Goal: Task Accomplishment & Management: Complete application form

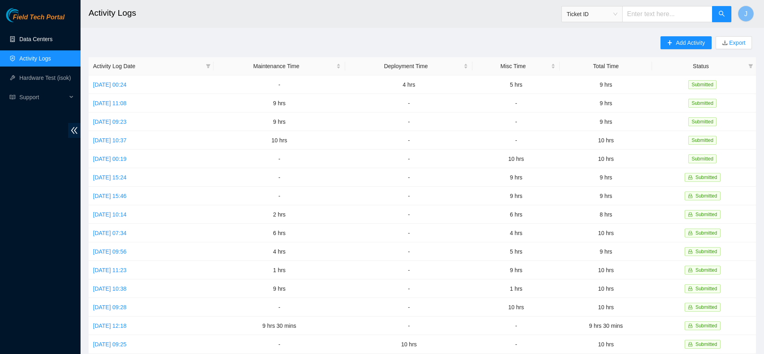
click at [42, 36] on link "Data Centers" at bounding box center [35, 39] width 33 height 6
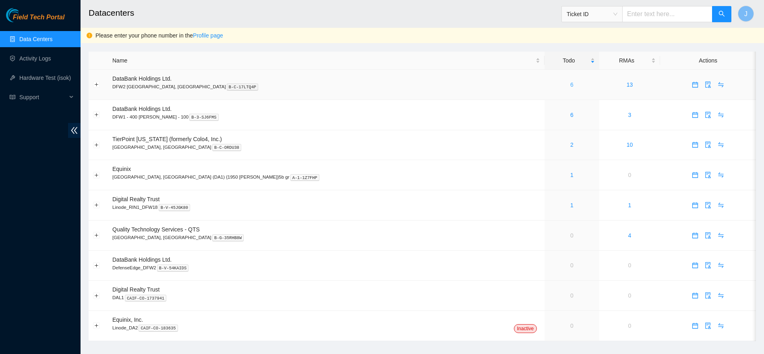
click at [571, 84] on link "6" at bounding box center [572, 84] width 3 height 6
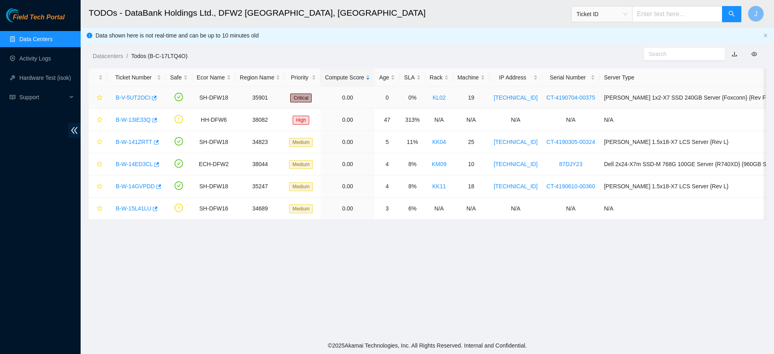
click at [129, 98] on link "B-V-5UT2OCI" at bounding box center [133, 97] width 35 height 6
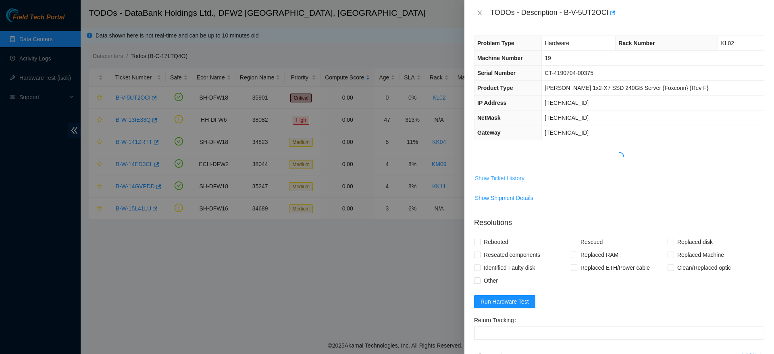
click at [510, 174] on span "Show Ticket History" at bounding box center [500, 178] width 50 height 9
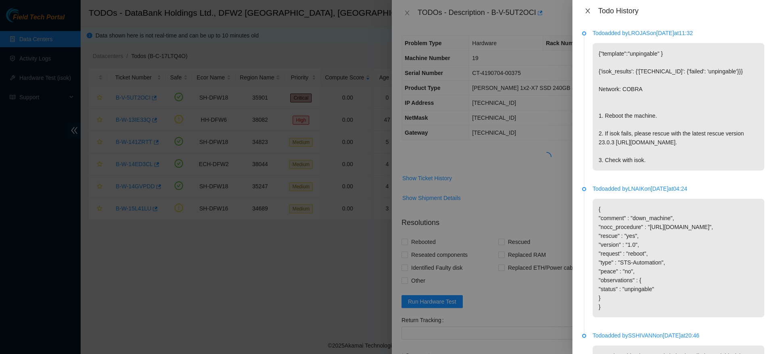
click at [590, 13] on icon "close" at bounding box center [587, 10] width 4 height 5
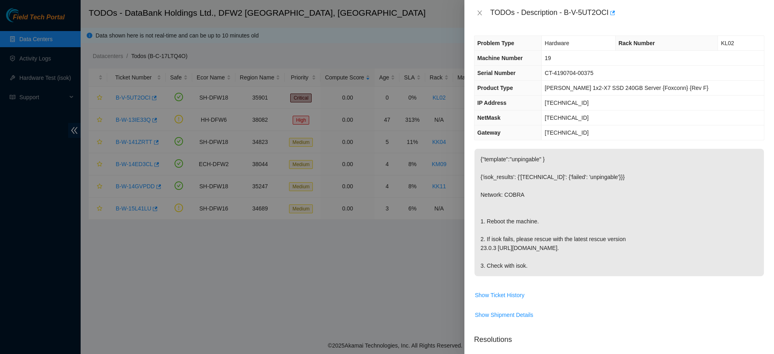
scroll to position [229, 0]
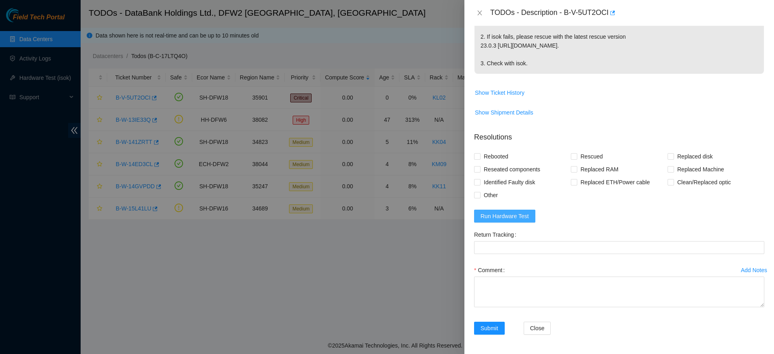
click at [482, 221] on button "Run Hardware Test" at bounding box center [504, 216] width 61 height 13
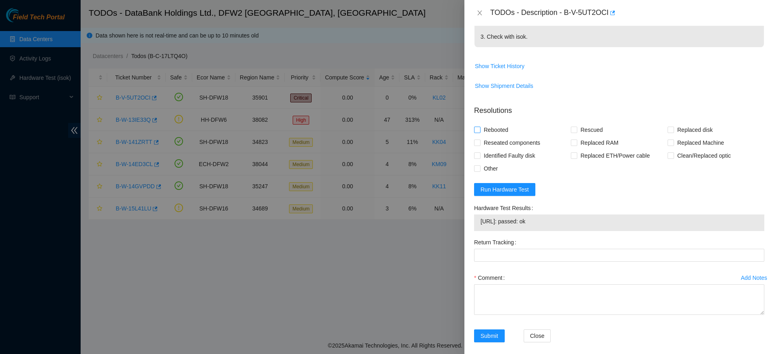
click at [498, 136] on span "Rebooted" at bounding box center [495, 129] width 31 height 13
click at [480, 132] on input "Rebooted" at bounding box center [477, 130] width 6 height 6
checkbox input "true"
click at [520, 315] on textarea "Comment" at bounding box center [619, 299] width 290 height 31
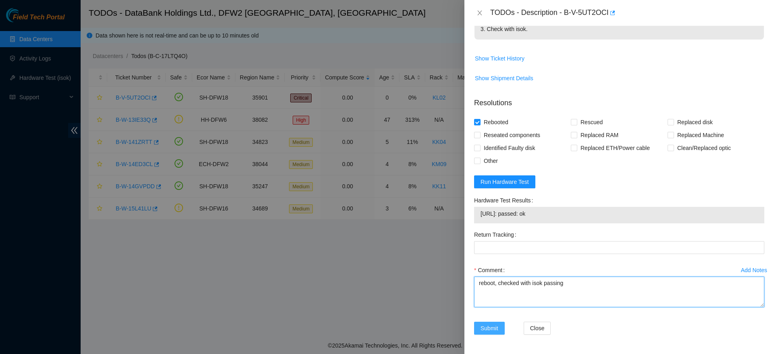
type textarea "reboot, checked with isok passing"
click at [497, 327] on span "Submit" at bounding box center [489, 328] width 18 height 9
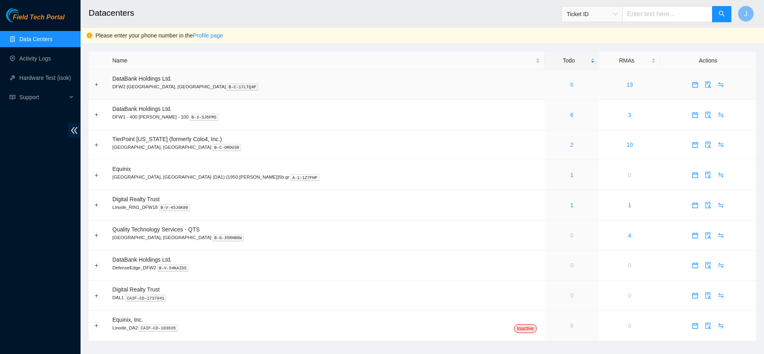
click at [571, 85] on link "6" at bounding box center [572, 84] width 3 height 6
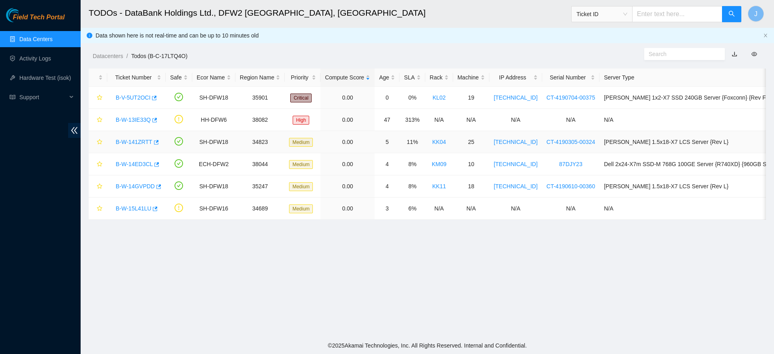
click at [131, 141] on link "B-W-141ZRTT" at bounding box center [134, 142] width 37 height 6
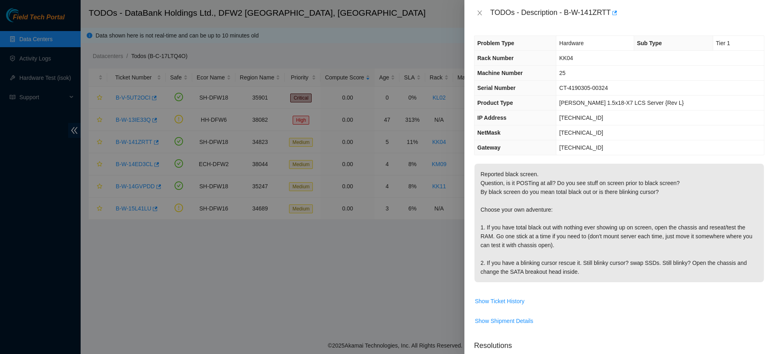
click at [641, 120] on td "[TECHNICAL_ID]" at bounding box center [660, 117] width 208 height 15
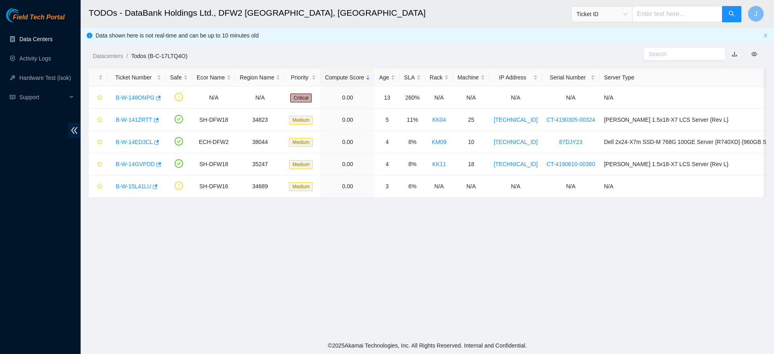
click at [45, 42] on link "Data Centers" at bounding box center [35, 39] width 33 height 6
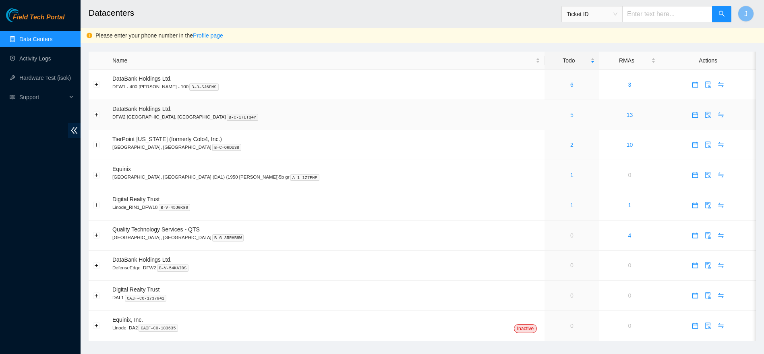
click at [571, 116] on link "5" at bounding box center [572, 115] width 3 height 6
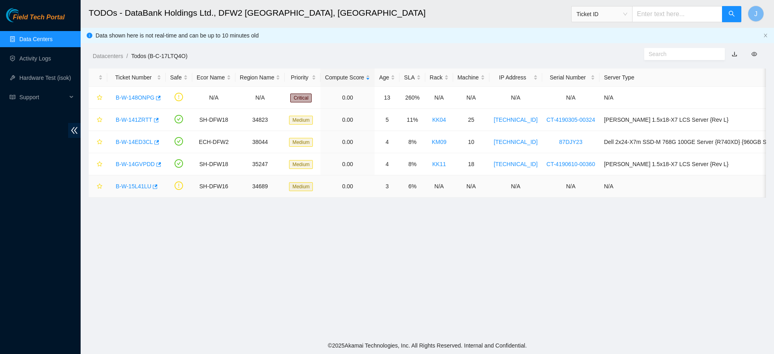
click at [127, 185] on link "B-W-15L41LU" at bounding box center [133, 186] width 35 height 6
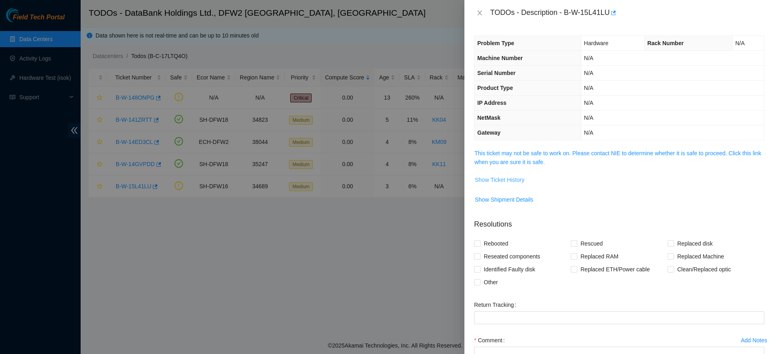
click at [511, 174] on button "Show Ticket History" at bounding box center [499, 179] width 50 height 13
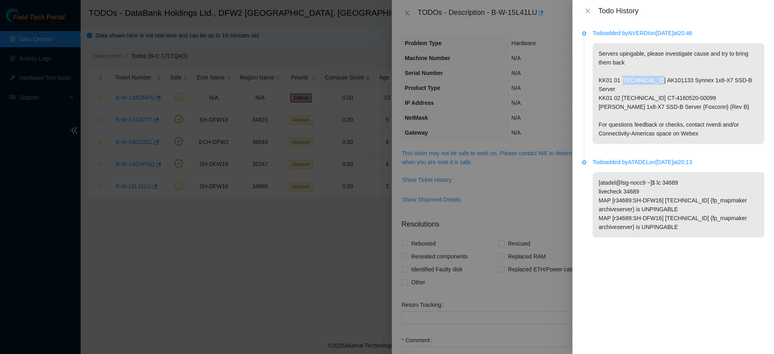
drag, startPoint x: 621, startPoint y: 81, endPoint x: 652, endPoint y: 80, distance: 31.4
click at [652, 80] on p "Servers upingable, please investigate cause and try to bring them back KK01 01 …" at bounding box center [678, 93] width 172 height 101
copy p "104.85.174.4"
click at [590, 11] on icon "close" at bounding box center [587, 11] width 6 height 6
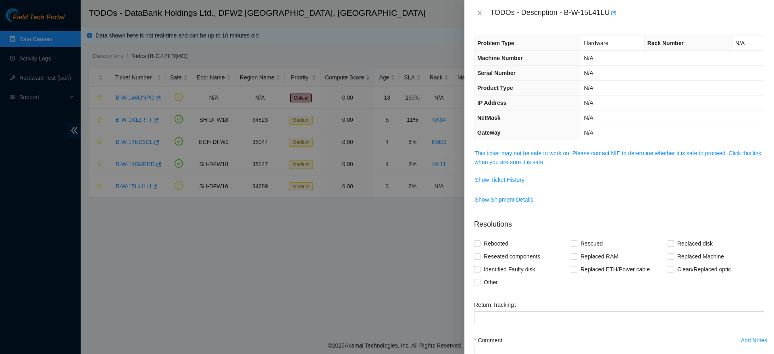
click at [473, 12] on div "TODOs - Description - B-W-15L41LU" at bounding box center [618, 13] width 309 height 26
click at [478, 13] on icon "close" at bounding box center [479, 13] width 6 height 6
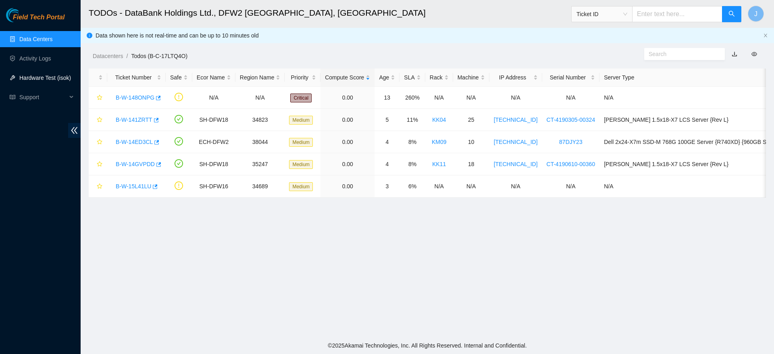
click at [20, 80] on link "Hardware Test (isok)" at bounding box center [45, 78] width 52 height 6
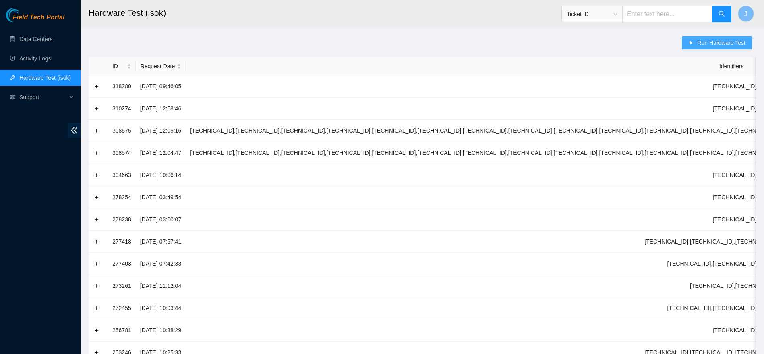
click at [718, 42] on span "Run Hardware Test" at bounding box center [722, 42] width 48 height 9
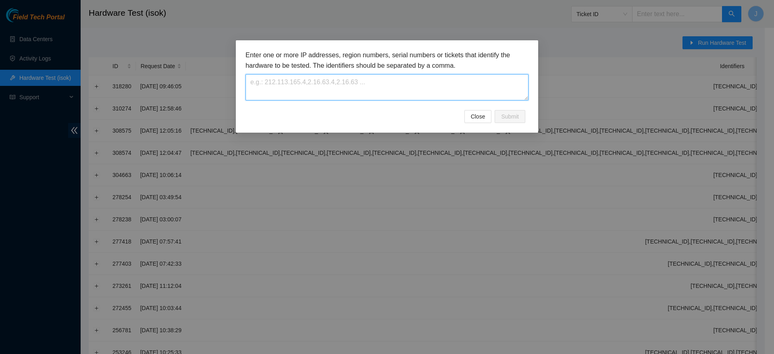
click at [350, 87] on textarea at bounding box center [386, 87] width 283 height 26
paste textarea "[TECHNICAL_ID]"
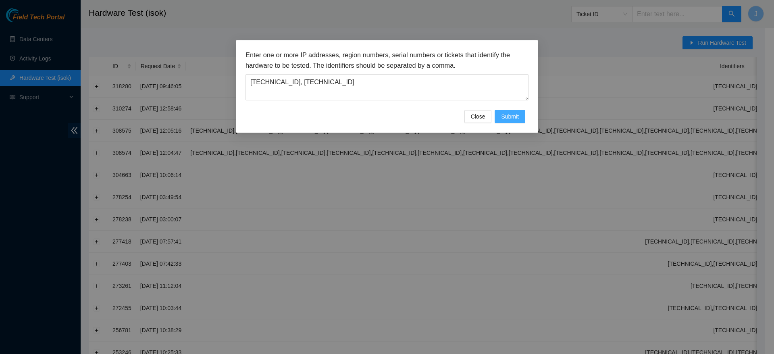
click at [501, 120] on span "Submit" at bounding box center [510, 116] width 18 height 9
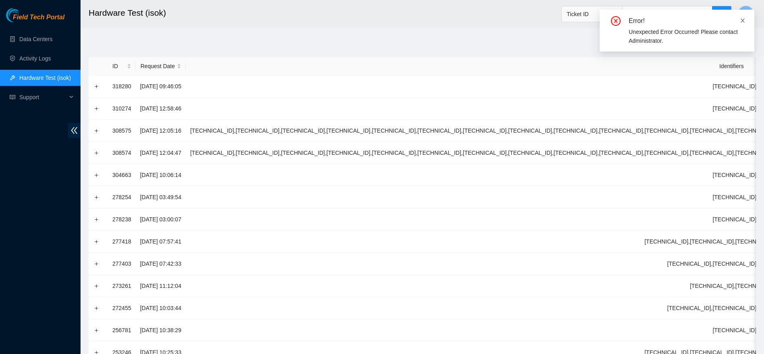
click at [744, 20] on icon "close" at bounding box center [743, 21] width 6 height 6
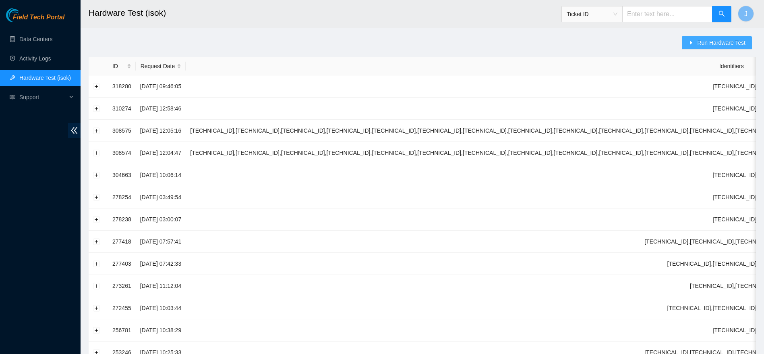
click at [711, 49] on button "Run Hardware Test" at bounding box center [717, 42] width 70 height 13
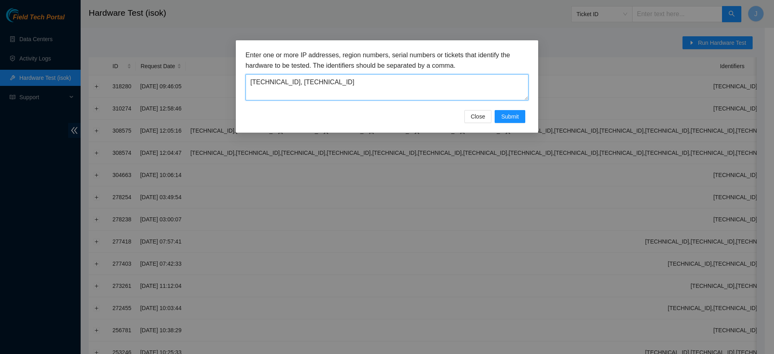
click at [291, 83] on textarea "104.85.174.4, 104.85.174.5" at bounding box center [386, 87] width 283 height 26
type textarea "104.85.174.4,104.85.174.5"
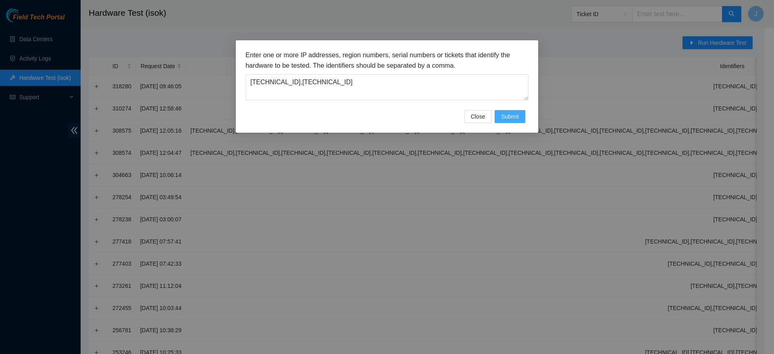
click at [517, 114] on span "Submit" at bounding box center [510, 116] width 18 height 9
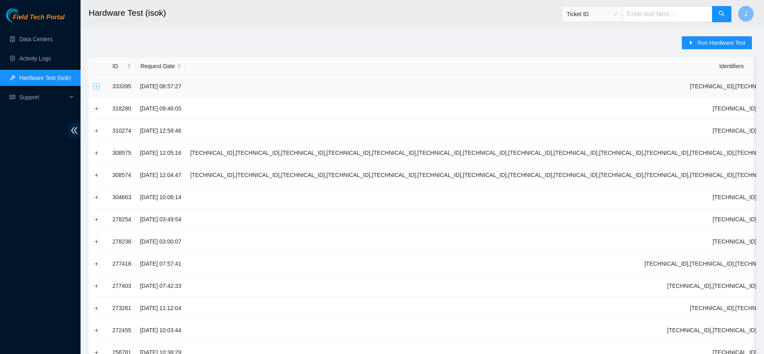
click at [96, 87] on button "Expand row" at bounding box center [96, 86] width 6 height 6
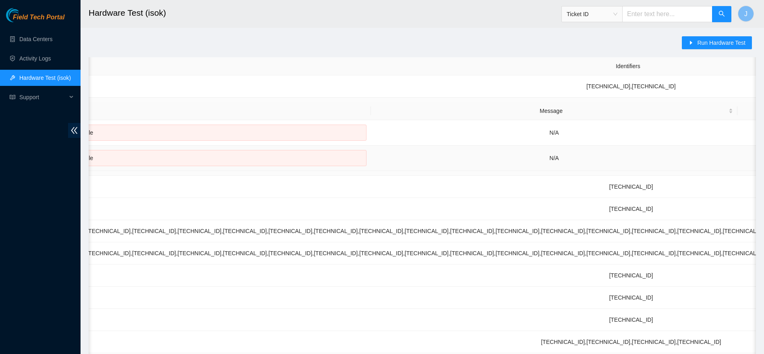
scroll to position [0, 376]
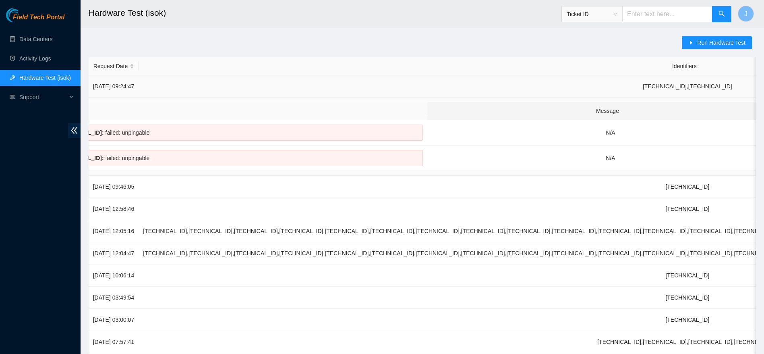
scroll to position [0, 0]
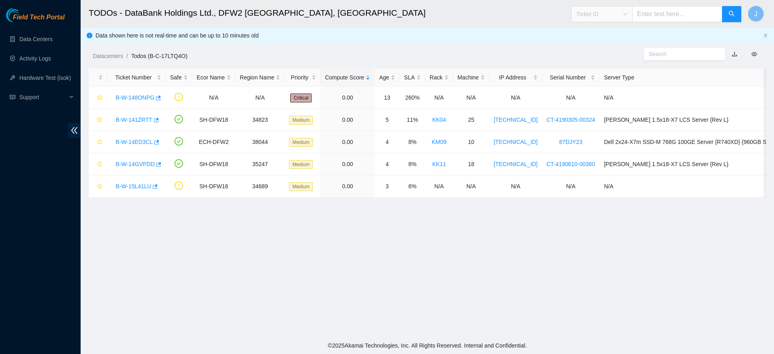
click at [617, 14] on span "Ticket ID" at bounding box center [601, 14] width 51 height 12
click at [606, 58] on div "Rack Number" at bounding box center [609, 55] width 51 height 9
click at [665, 13] on input "text" at bounding box center [677, 14] width 90 height 16
type input "kk01"
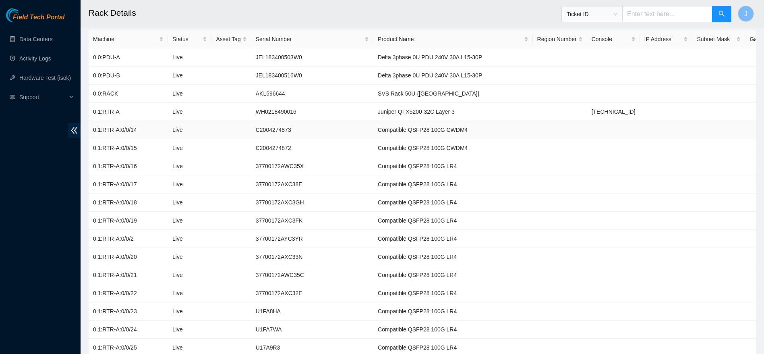
scroll to position [86, 0]
click at [32, 38] on link "Data Centers" at bounding box center [35, 39] width 33 height 6
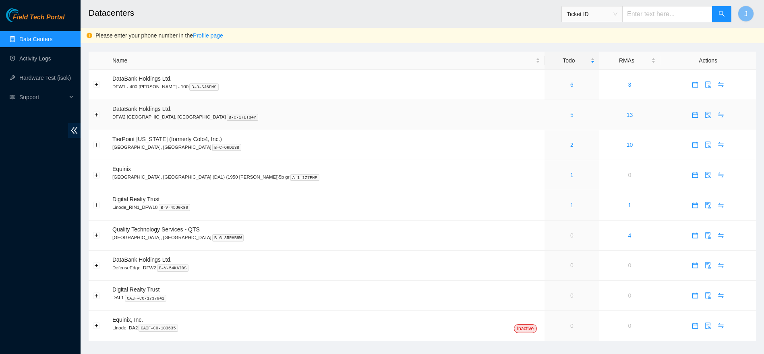
click at [571, 114] on link "5" at bounding box center [572, 115] width 3 height 6
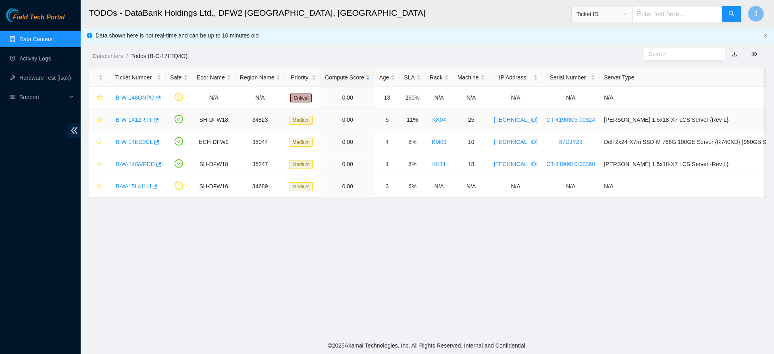
click at [141, 120] on link "B-W-141ZRTT" at bounding box center [134, 119] width 37 height 6
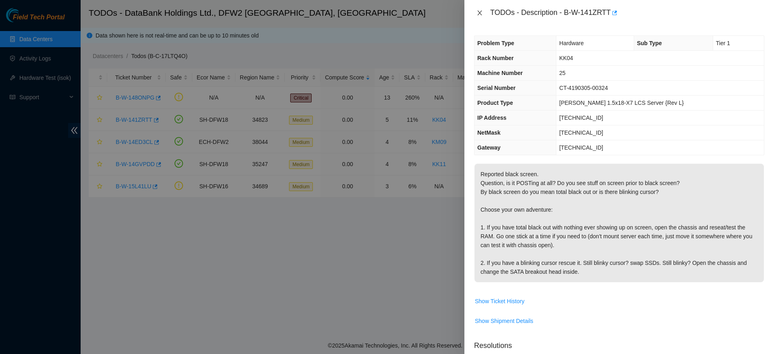
click at [477, 13] on icon "close" at bounding box center [479, 13] width 6 height 6
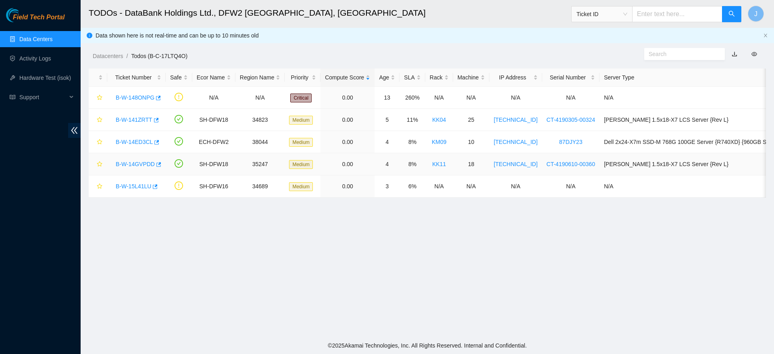
click at [124, 166] on link "B-W-14GVPDD" at bounding box center [135, 164] width 39 height 6
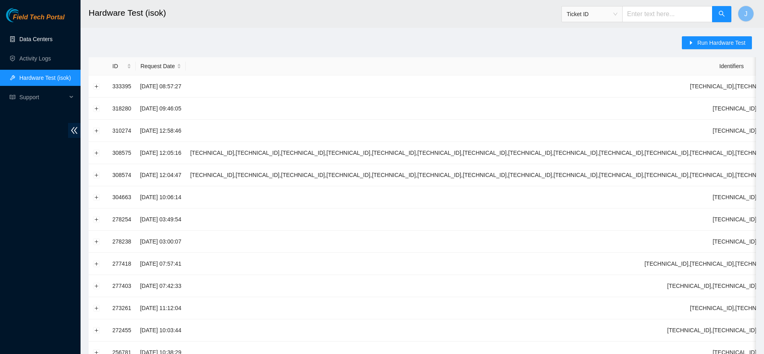
click at [34, 42] on link "Data Centers" at bounding box center [35, 39] width 33 height 6
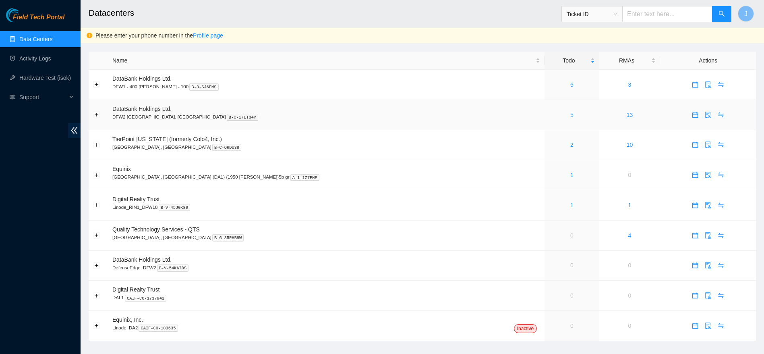
click at [571, 115] on link "5" at bounding box center [572, 115] width 3 height 6
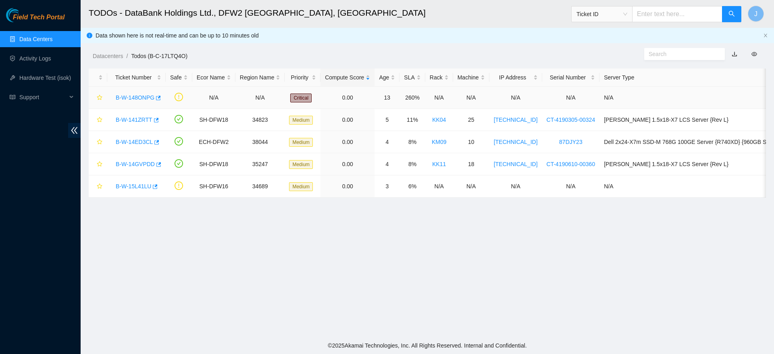
click at [135, 94] on link "B-W-148ONPG" at bounding box center [135, 97] width 39 height 6
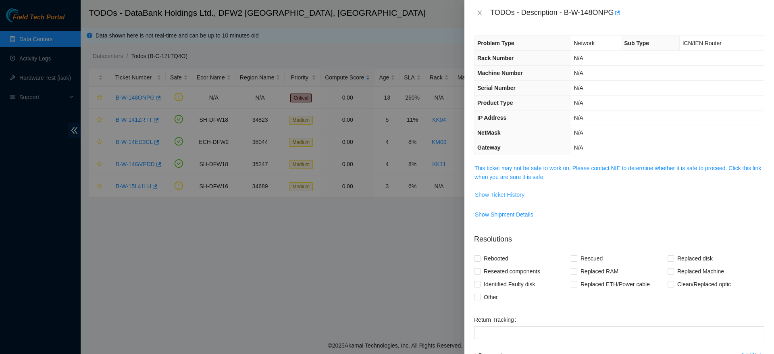
click at [492, 191] on span "Show Ticket History" at bounding box center [500, 194] width 50 height 9
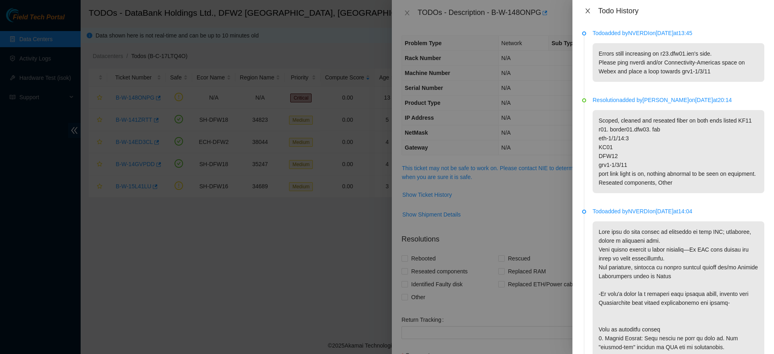
click at [589, 9] on icon "close" at bounding box center [587, 10] width 4 height 5
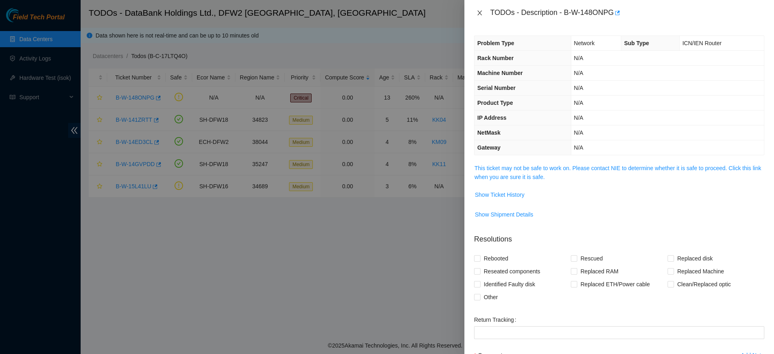
click at [478, 10] on icon "close" at bounding box center [479, 13] width 6 height 6
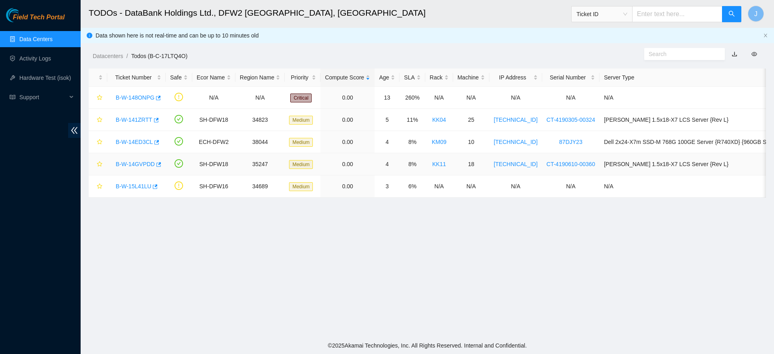
click at [142, 162] on link "B-W-14GVPDD" at bounding box center [135, 164] width 39 height 6
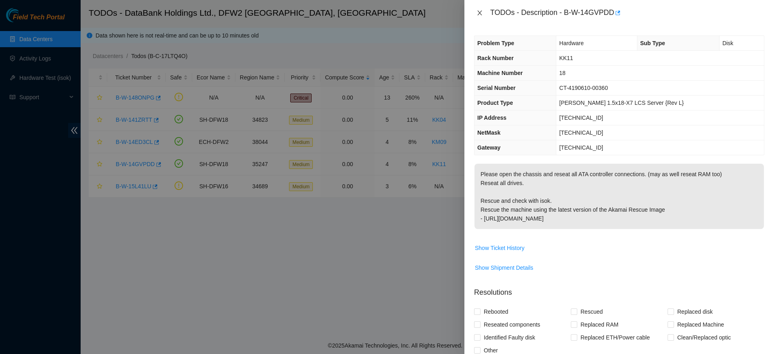
click at [476, 14] on button "Close" at bounding box center [479, 13] width 11 height 8
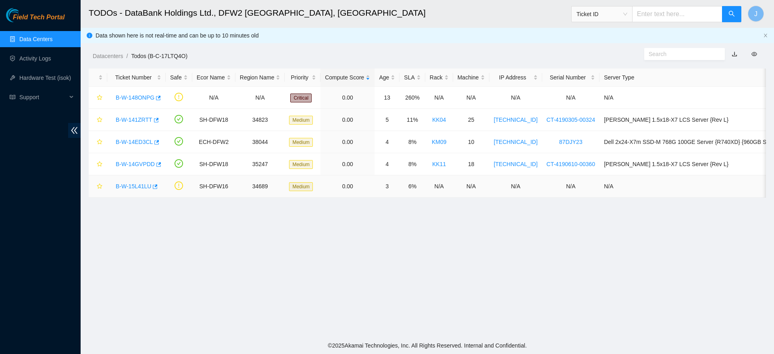
click at [136, 188] on link "B-W-15L41LU" at bounding box center [133, 186] width 35 height 6
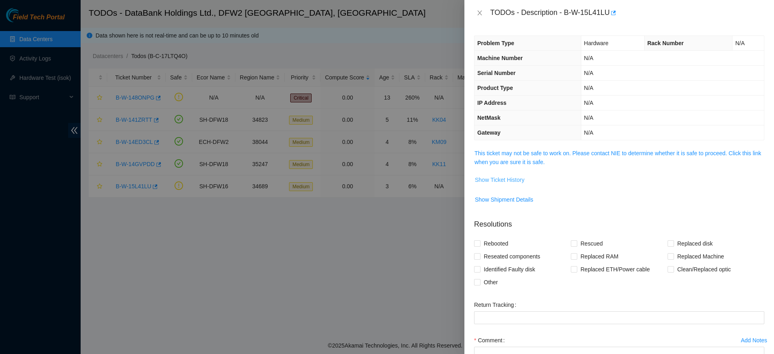
click at [493, 179] on span "Show Ticket History" at bounding box center [500, 179] width 50 height 9
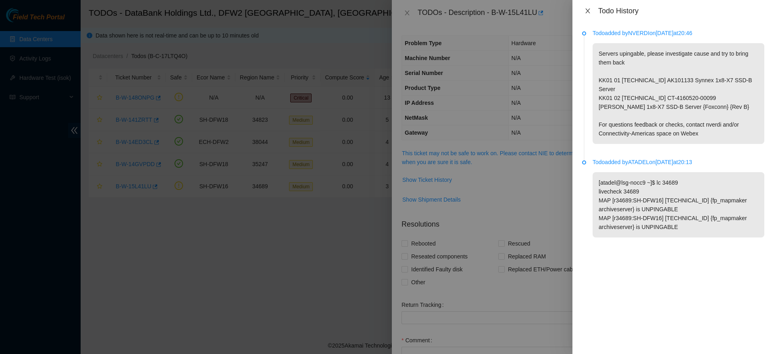
click at [592, 13] on button "Close" at bounding box center [587, 11] width 11 height 8
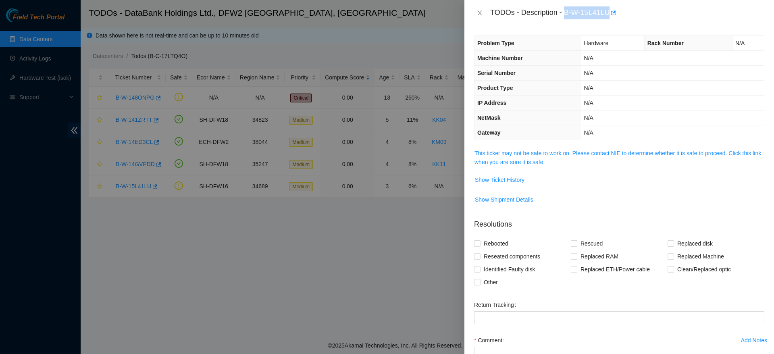
drag, startPoint x: 565, startPoint y: 14, endPoint x: 617, endPoint y: 18, distance: 52.5
click at [617, 18] on div "TODOs - Description - B-W-15L41LU" at bounding box center [627, 12] width 274 height 13
copy div "B-W-15L41LU"
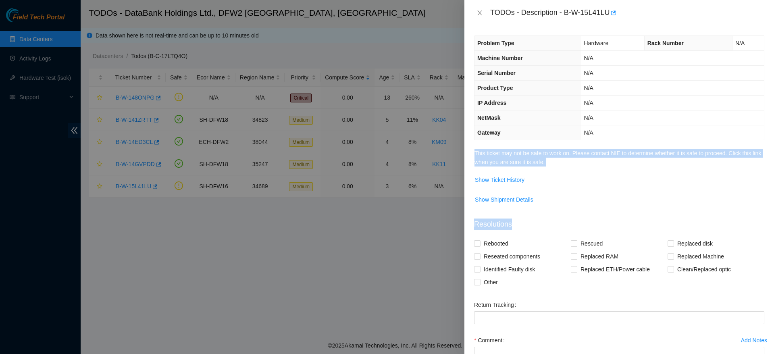
drag, startPoint x: 747, startPoint y: 228, endPoint x: 472, endPoint y: 170, distance: 281.1
click at [472, 170] on div "Problem Type Hardware Rack Number N/A Machine Number N/A Serial Number N/A Prod…" at bounding box center [618, 190] width 309 height 328
click at [502, 179] on span "Show Ticket History" at bounding box center [500, 179] width 50 height 9
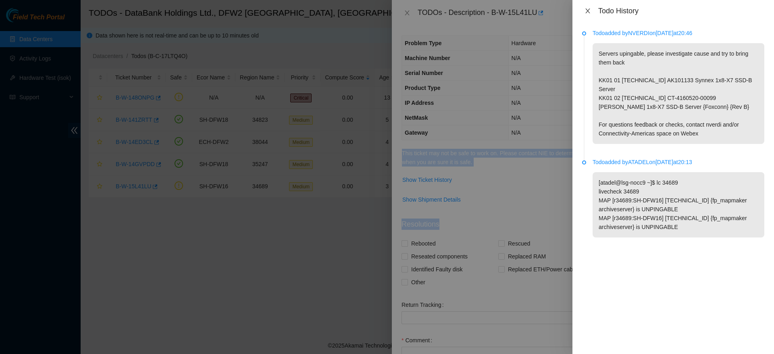
click at [591, 12] on button "Close" at bounding box center [587, 11] width 11 height 8
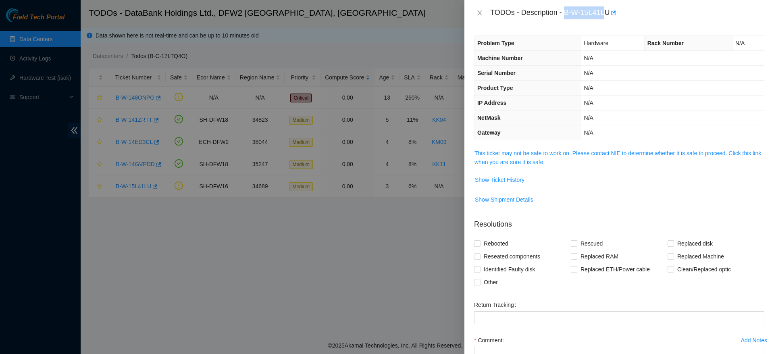
drag, startPoint x: 565, startPoint y: 11, endPoint x: 607, endPoint y: 14, distance: 41.6
click at [607, 14] on div "TODOs - Description - B-W-15L41LU" at bounding box center [627, 12] width 274 height 13
copy div "B-W-15L41L"
click at [505, 178] on span "Show Ticket History" at bounding box center [500, 179] width 50 height 9
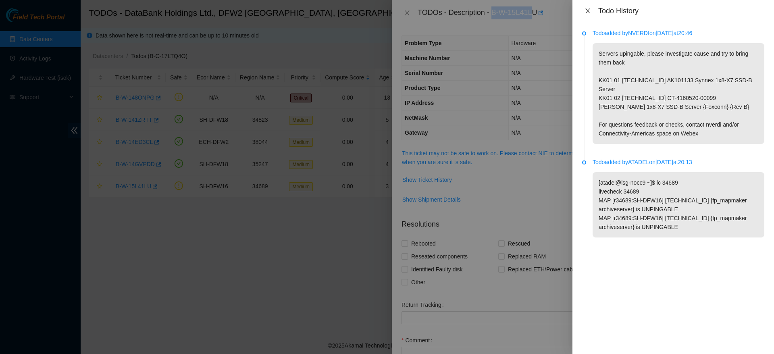
click at [584, 10] on icon "close" at bounding box center [587, 11] width 6 height 6
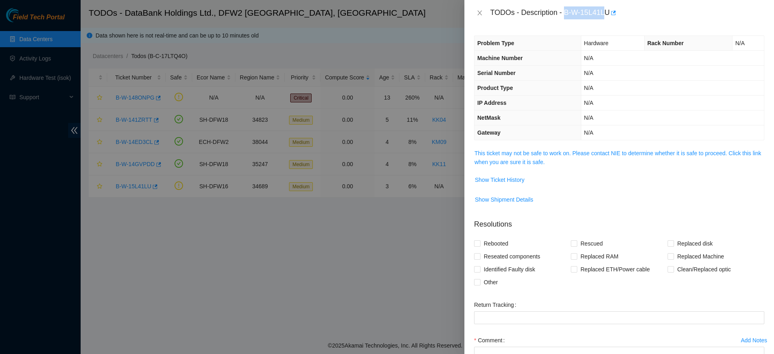
click at [568, 11] on div "TODOs - Description - B-W-15L41LU" at bounding box center [627, 12] width 274 height 13
drag, startPoint x: 566, startPoint y: 14, endPoint x: 608, endPoint y: 16, distance: 42.0
click at [608, 16] on div "TODOs - Description - B-W-15L41LU" at bounding box center [627, 12] width 274 height 13
copy div "B-W-15L41LU"
click at [480, 6] on div "TODOs - Description - B-W-15L41LU" at bounding box center [619, 12] width 290 height 13
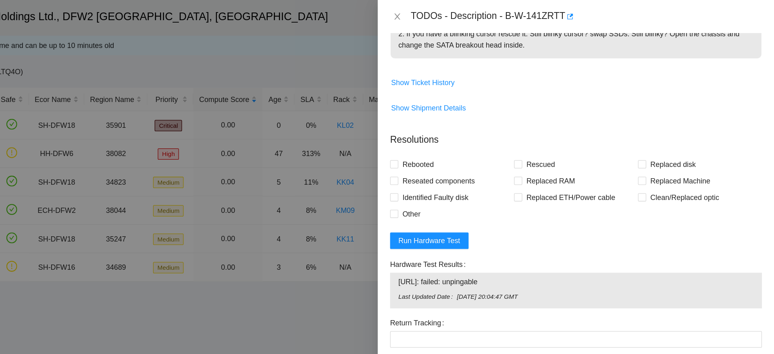
scroll to position [237, 0]
click at [507, 66] on span "Show Ticket History" at bounding box center [500, 63] width 50 height 9
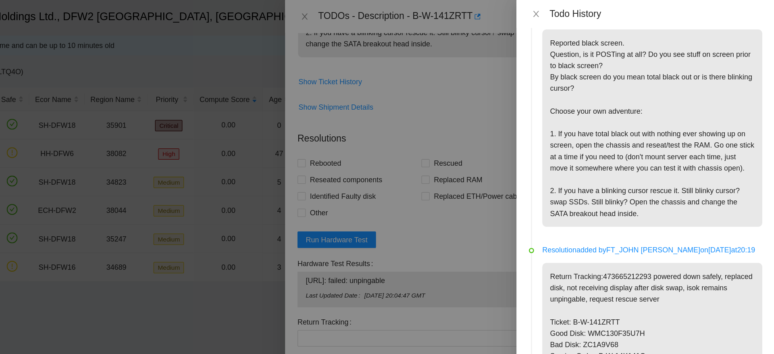
scroll to position [0, 0]
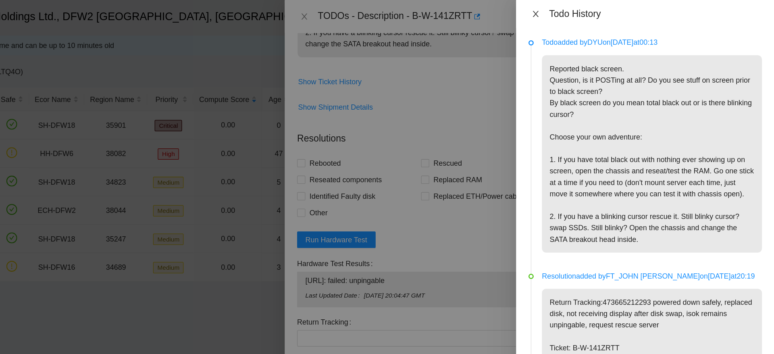
click at [586, 8] on icon "close" at bounding box center [587, 11] width 6 height 6
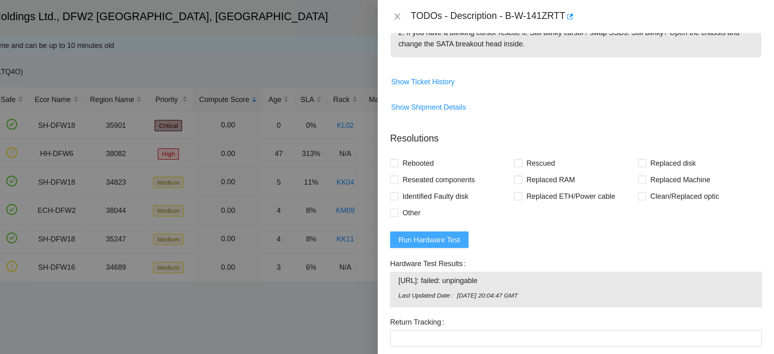
click at [493, 187] on span "Run Hardware Test" at bounding box center [504, 187] width 48 height 9
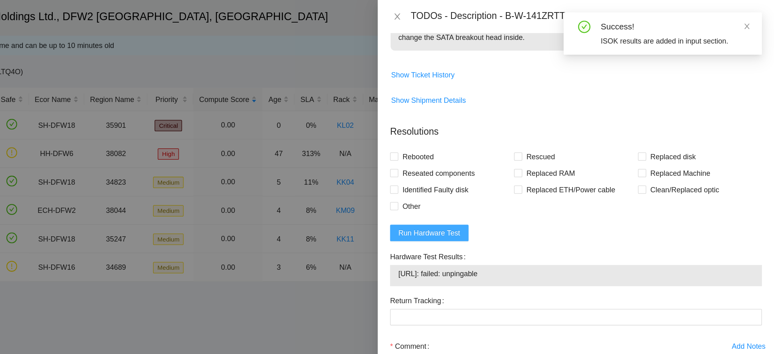
click at [507, 181] on span "Run Hardware Test" at bounding box center [504, 181] width 48 height 9
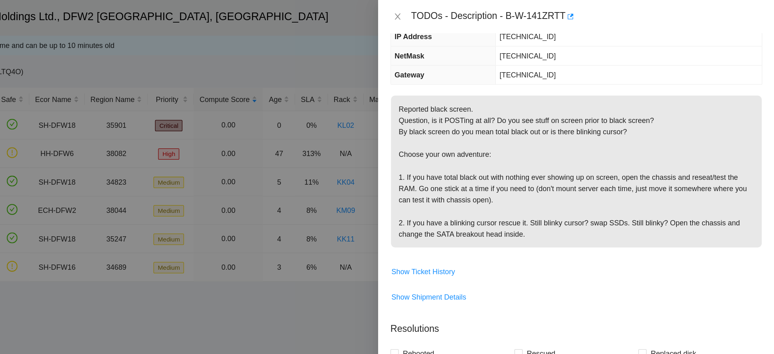
scroll to position [243, 0]
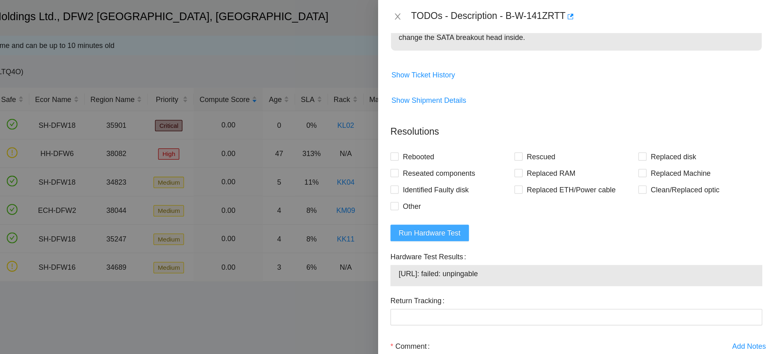
click at [515, 176] on button "Run Hardware Test" at bounding box center [504, 181] width 61 height 13
click at [492, 125] on span "Rebooted" at bounding box center [495, 122] width 31 height 13
click at [480, 125] on input "Rebooted" at bounding box center [477, 122] width 6 height 6
checkbox input "true"
click at [516, 135] on span "Reseated components" at bounding box center [511, 135] width 63 height 13
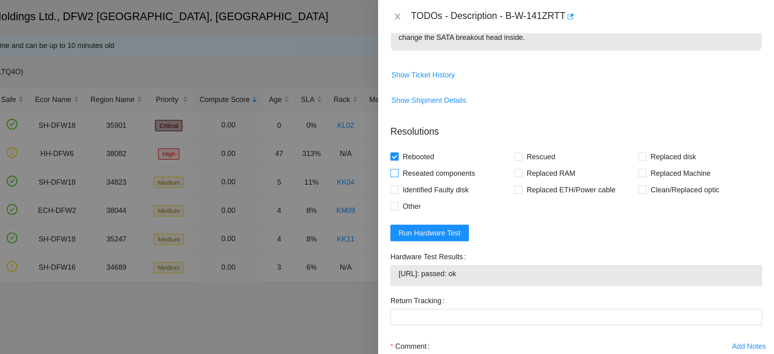
click at [480, 135] on input "Reseated components" at bounding box center [477, 135] width 6 height 6
checkbox input "true"
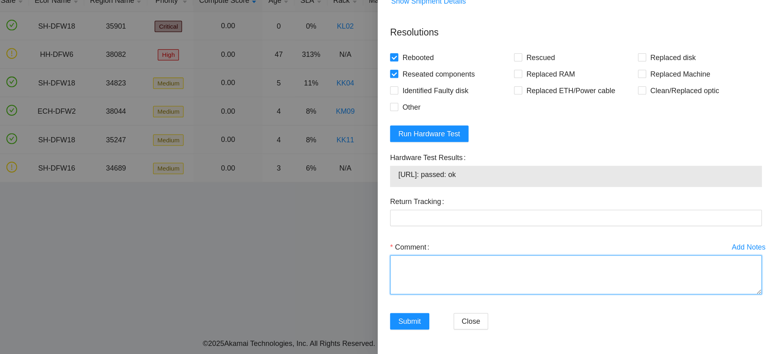
click at [556, 283] on textarea "Comment" at bounding box center [619, 291] width 290 height 31
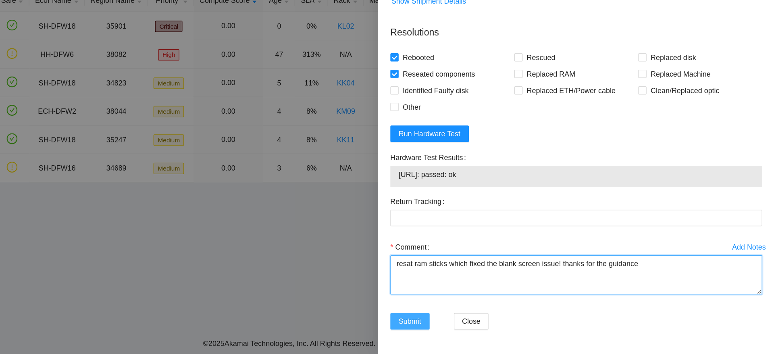
type textarea "resat ram sticks which fixed the blank screen issue! thanks for the guidance"
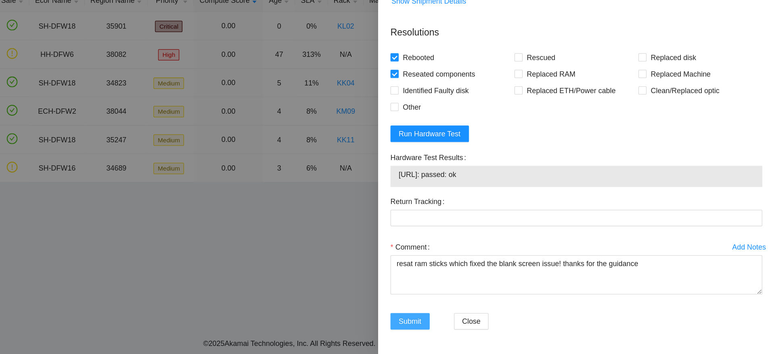
click at [491, 330] on span "Submit" at bounding box center [489, 328] width 18 height 9
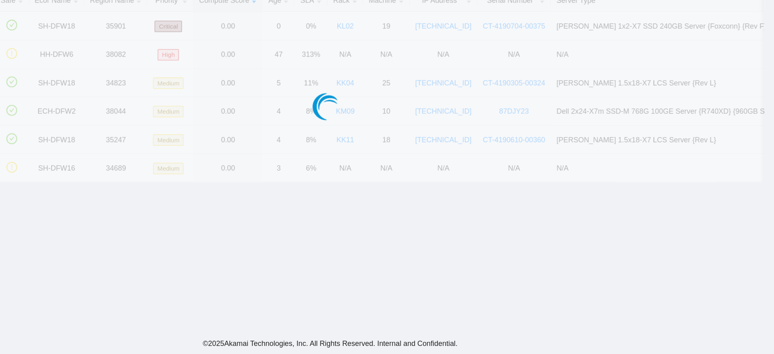
scroll to position [70, 0]
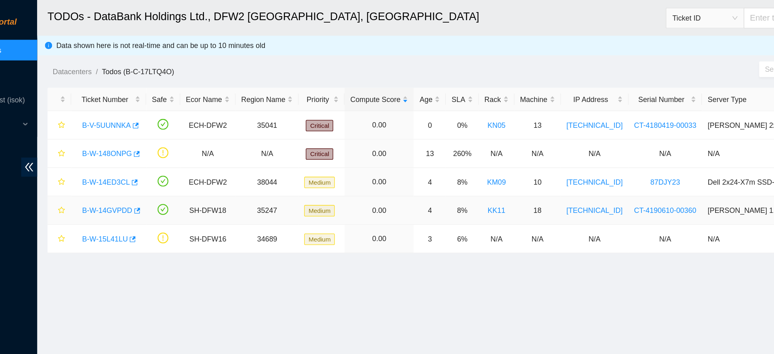
click at [147, 162] on link "B-W-14GVPDD" at bounding box center [135, 164] width 39 height 6
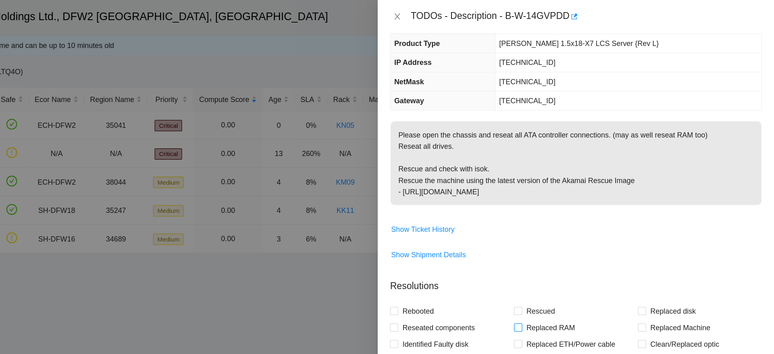
scroll to position [78, 0]
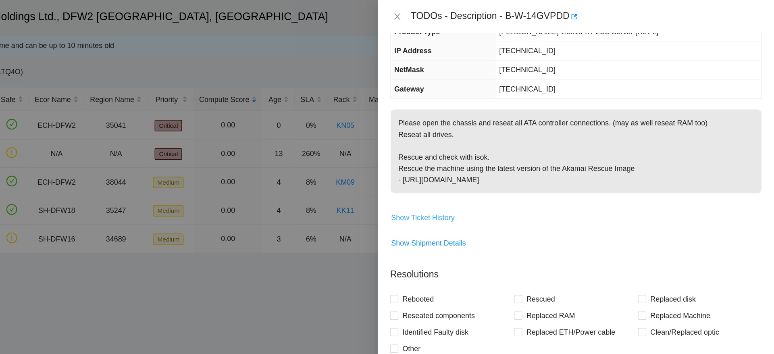
click at [512, 166] on span "Show Ticket History" at bounding box center [500, 169] width 50 height 9
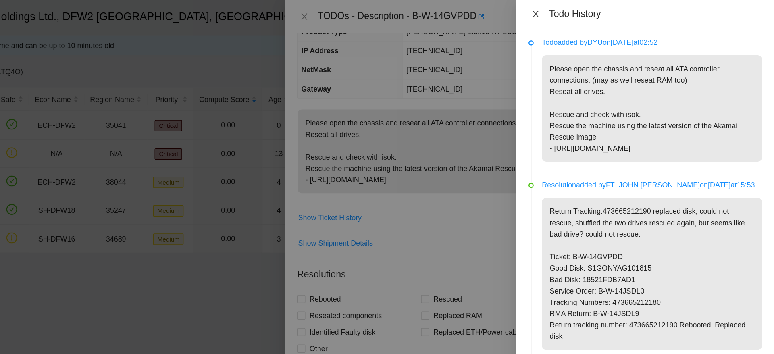
click at [585, 8] on icon "close" at bounding box center [587, 11] width 6 height 6
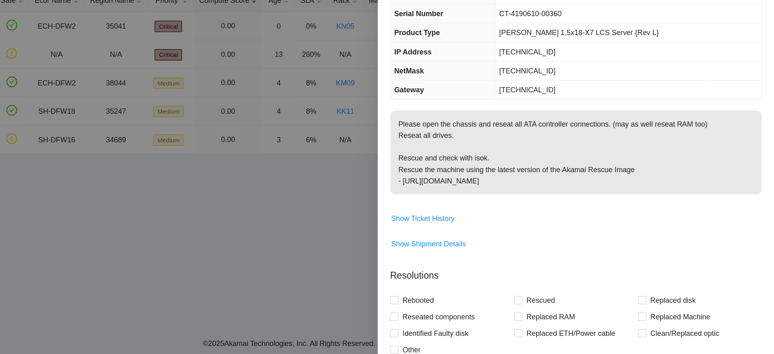
scroll to position [24, 0]
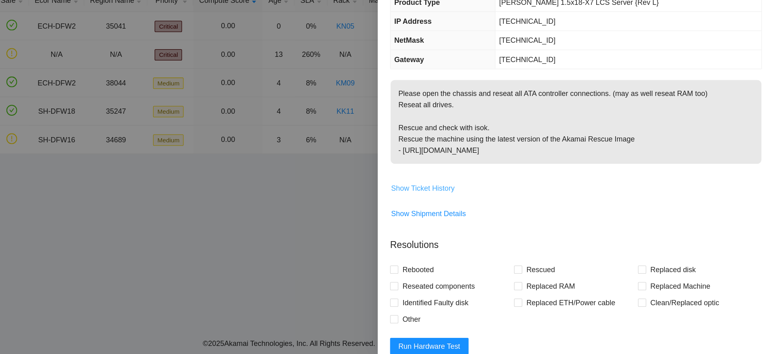
click at [508, 224] on span "Show Ticket History" at bounding box center [500, 224] width 50 height 9
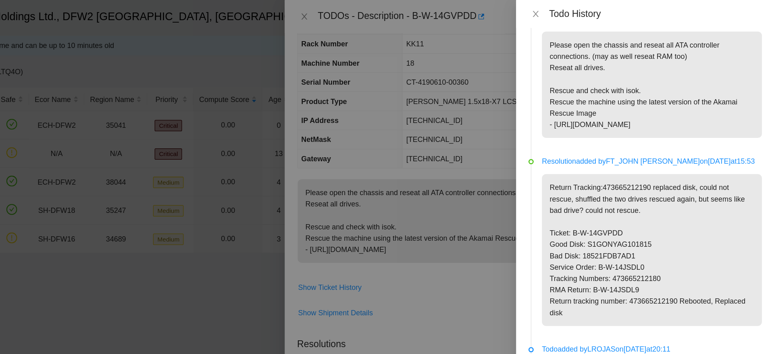
scroll to position [0, 0]
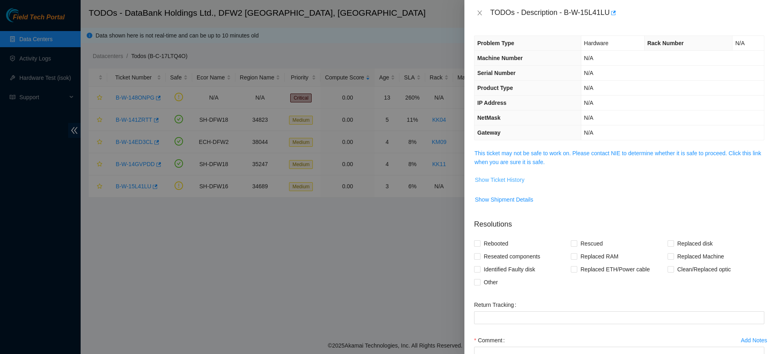
click at [504, 178] on span "Show Ticket History" at bounding box center [500, 179] width 50 height 9
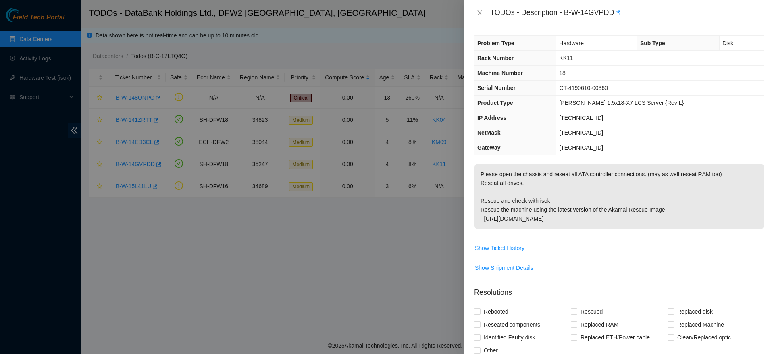
scroll to position [155, 0]
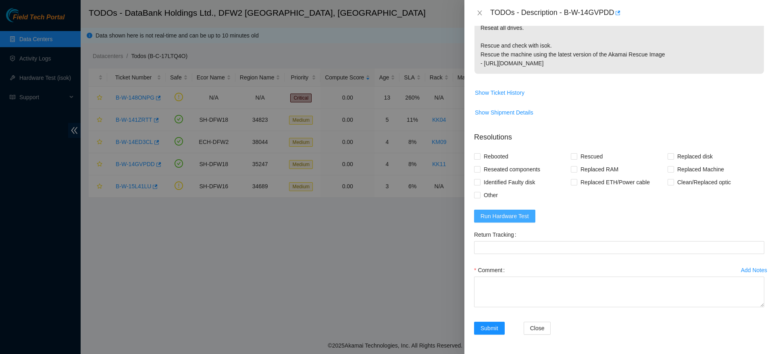
click at [508, 221] on button "Run Hardware Test" at bounding box center [504, 216] width 61 height 13
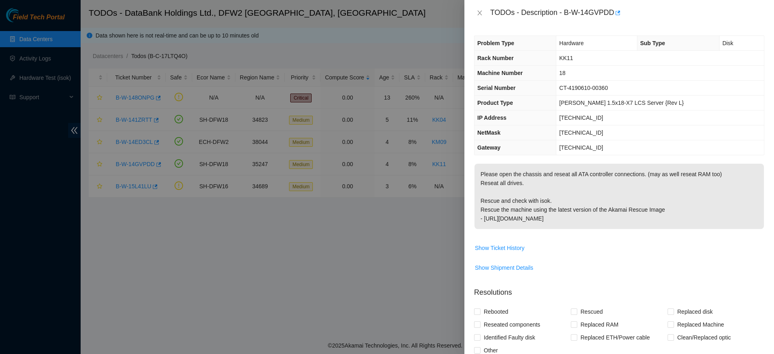
scroll to position [189, 0]
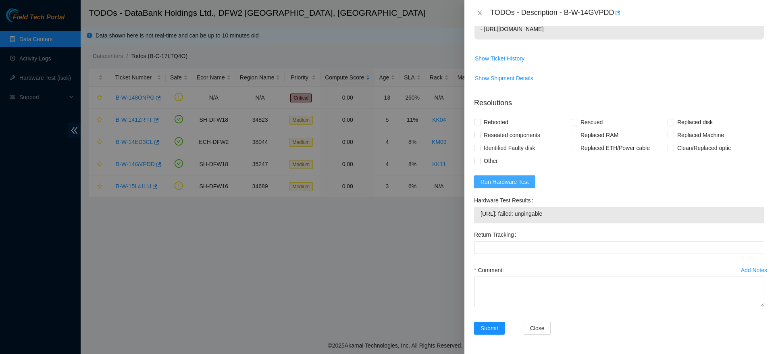
click at [507, 185] on span "Run Hardware Test" at bounding box center [504, 181] width 48 height 9
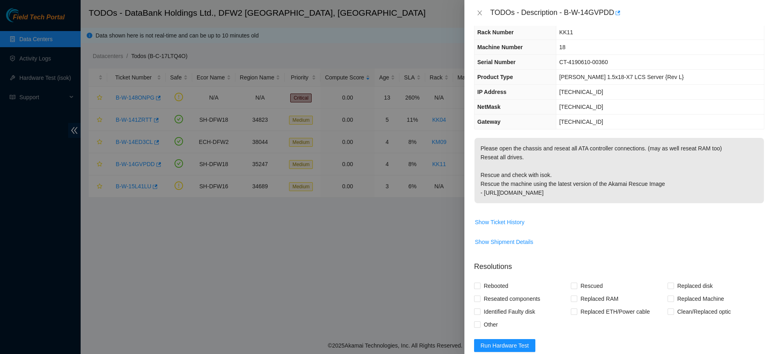
scroll to position [0, 0]
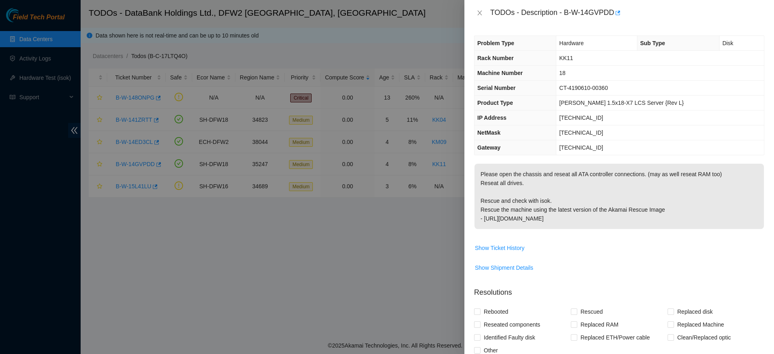
click at [617, 149] on td "[TECHNICAL_ID]" at bounding box center [660, 147] width 208 height 15
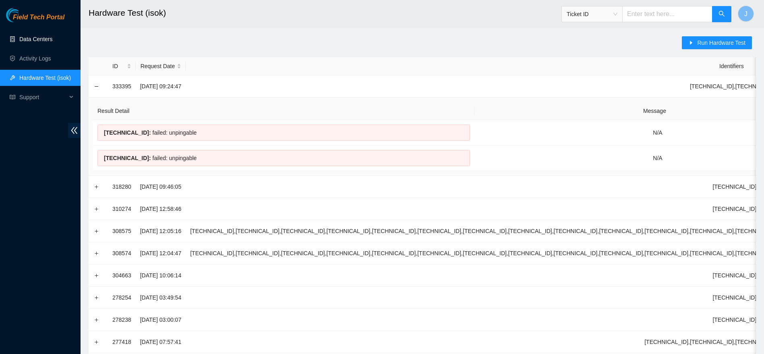
click at [39, 36] on link "Data Centers" at bounding box center [35, 39] width 33 height 6
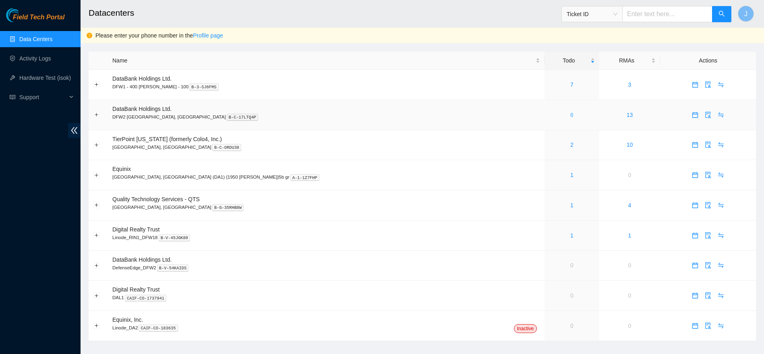
click at [571, 115] on link "6" at bounding box center [572, 115] width 3 height 6
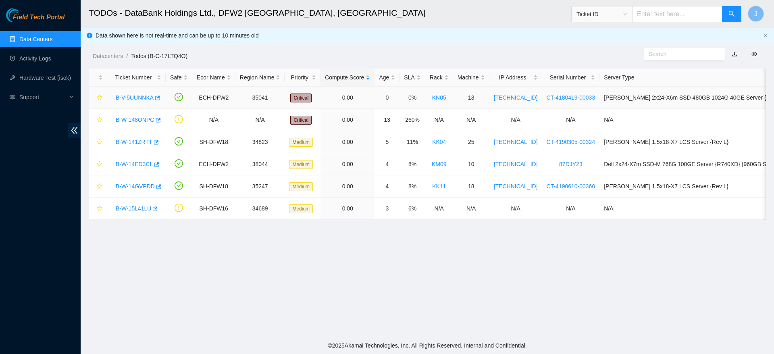
click at [134, 95] on link "B-V-5UUNNKA" at bounding box center [135, 97] width 38 height 6
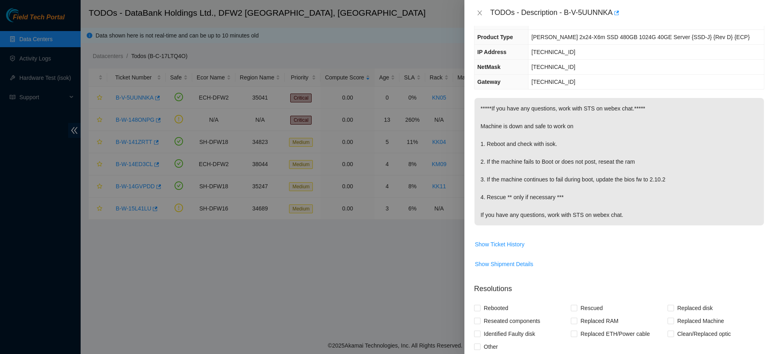
scroll to position [202, 0]
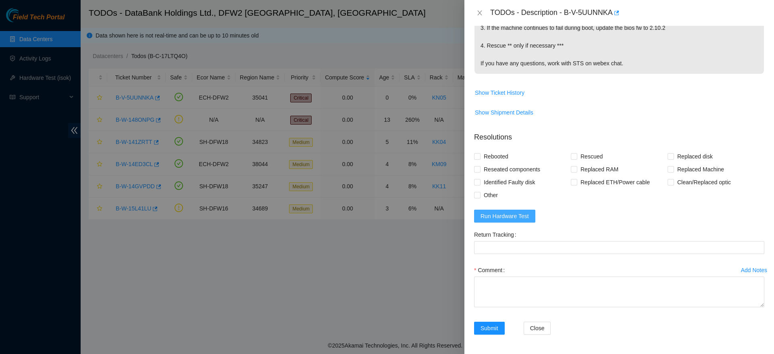
click at [505, 219] on span "Run Hardware Test" at bounding box center [504, 216] width 48 height 9
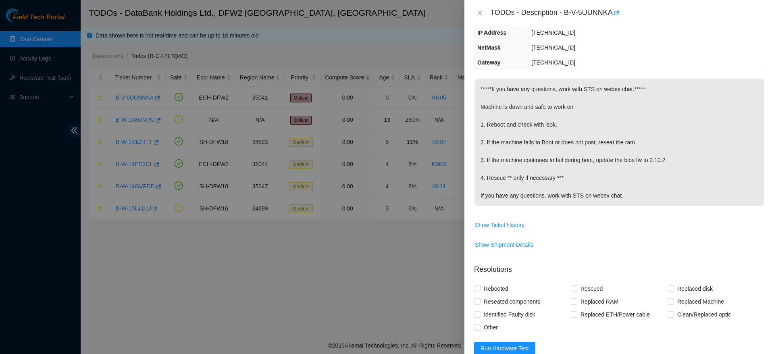
scroll to position [237, 0]
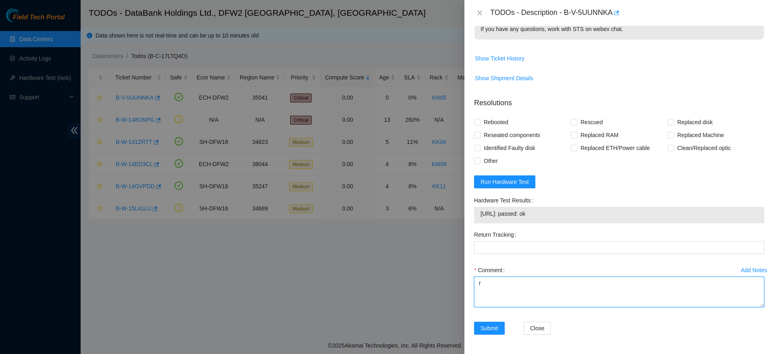
click at [600, 289] on textarea "r" at bounding box center [619, 291] width 290 height 31
type textarea "reboot, checked with isok passing"
click at [492, 125] on span "Rebooted" at bounding box center [495, 122] width 31 height 13
click at [480, 125] on input "Rebooted" at bounding box center [477, 122] width 6 height 6
checkbox input "true"
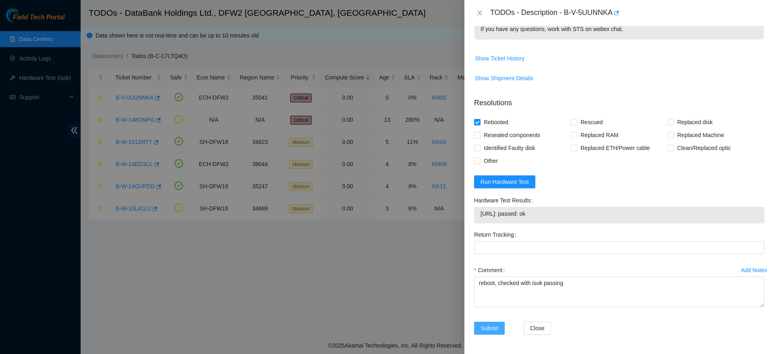
click at [491, 332] on span "Submit" at bounding box center [489, 328] width 18 height 9
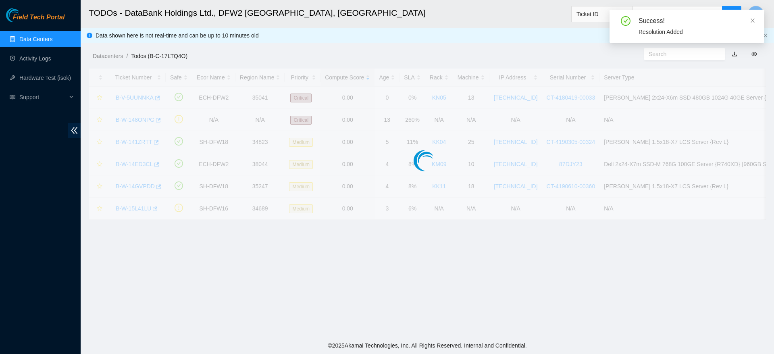
scroll to position [193, 0]
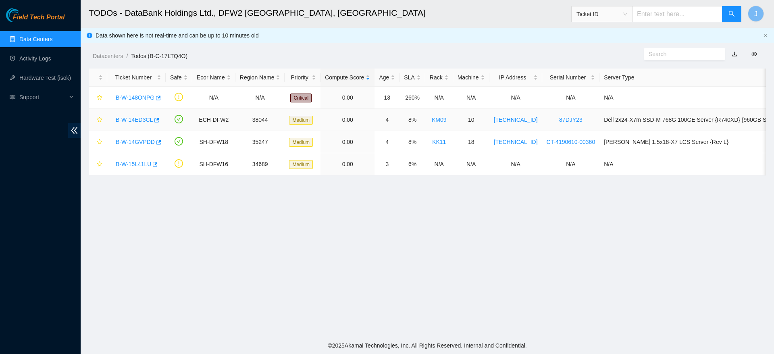
click at [133, 117] on link "B-W-14ED3CL" at bounding box center [134, 119] width 37 height 6
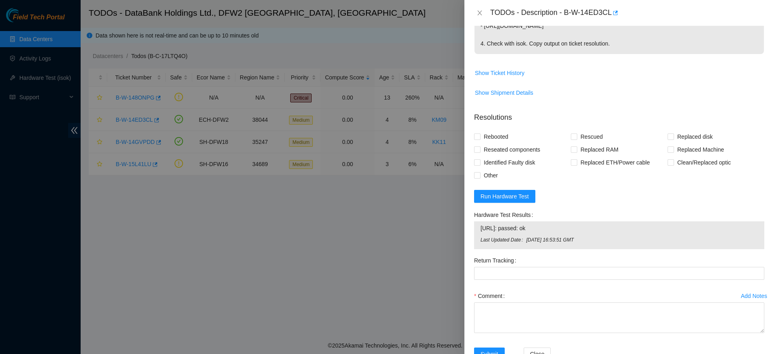
scroll to position [248, 0]
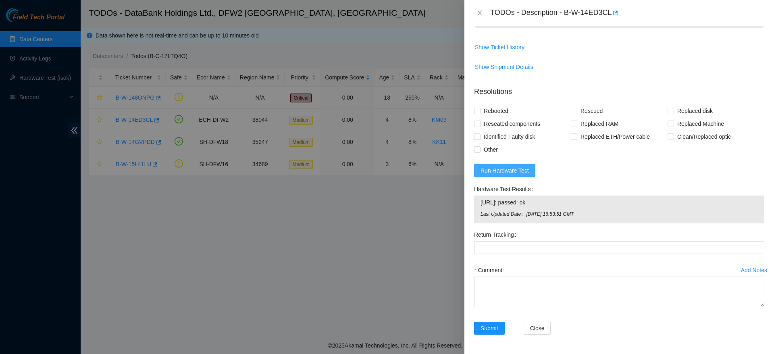
click at [506, 173] on span "Run Hardware Test" at bounding box center [504, 170] width 48 height 9
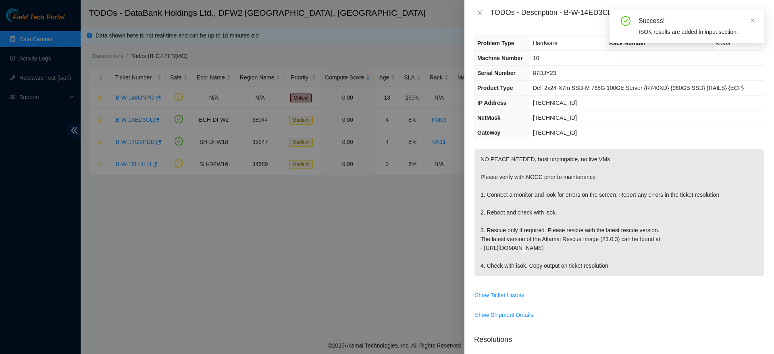
scroll to position [237, 0]
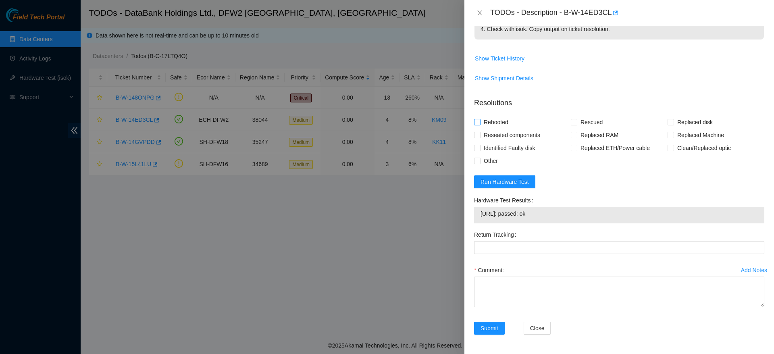
click at [505, 119] on span "Rebooted" at bounding box center [495, 122] width 31 height 13
click at [480, 119] on input "Rebooted" at bounding box center [477, 122] width 6 height 6
checkbox input "true"
click at [524, 291] on textarea "Comment" at bounding box center [619, 291] width 290 height 31
drag, startPoint x: 524, startPoint y: 291, endPoint x: 594, endPoint y: 184, distance: 128.4
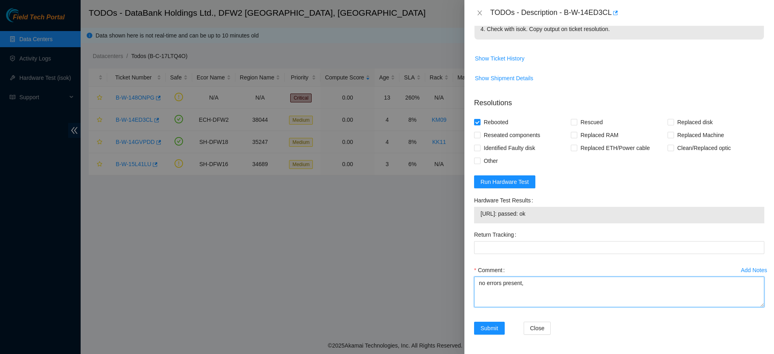
click at [594, 184] on form "Resolutions Rebooted Rescued Replaced disk Reseated components Replaced RAM Rep…" at bounding box center [619, 217] width 290 height 253
type textarea "no errors present, reboot, checked with isok passing"
click at [489, 325] on span "Submit" at bounding box center [489, 328] width 18 height 9
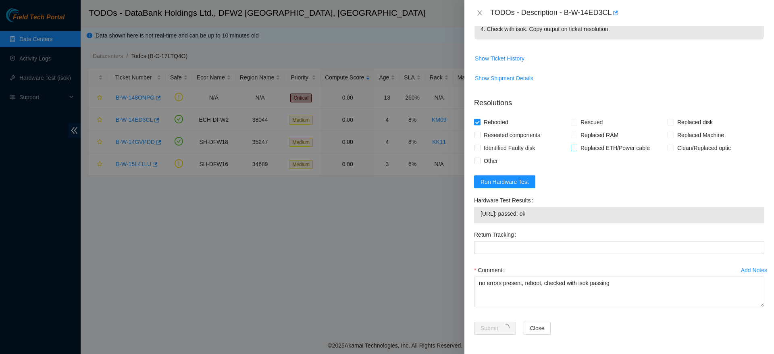
scroll to position [0, 0]
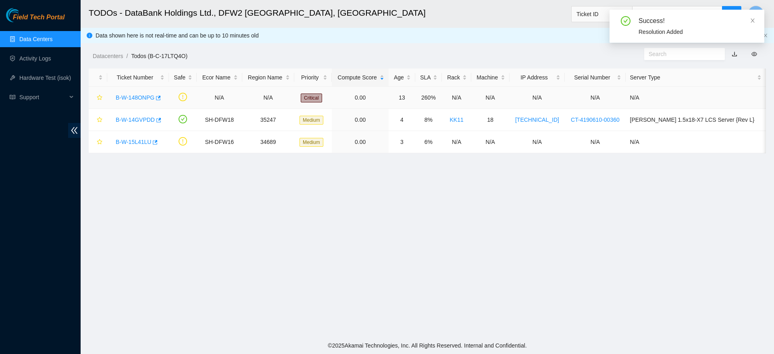
click at [125, 94] on link "B-W-148ONPG" at bounding box center [135, 97] width 39 height 6
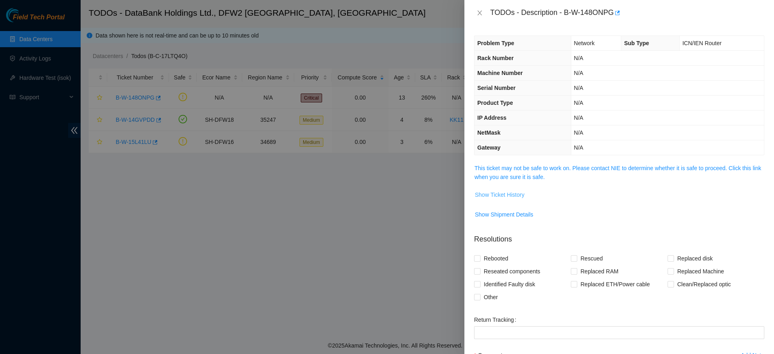
click at [509, 196] on span "Show Ticket History" at bounding box center [500, 194] width 50 height 9
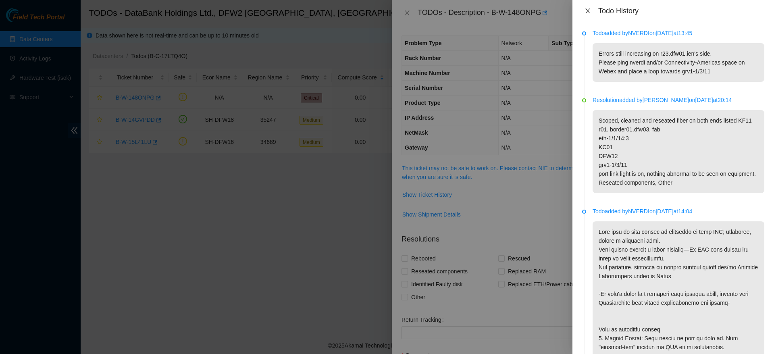
click at [588, 10] on icon "close" at bounding box center [587, 11] width 6 height 6
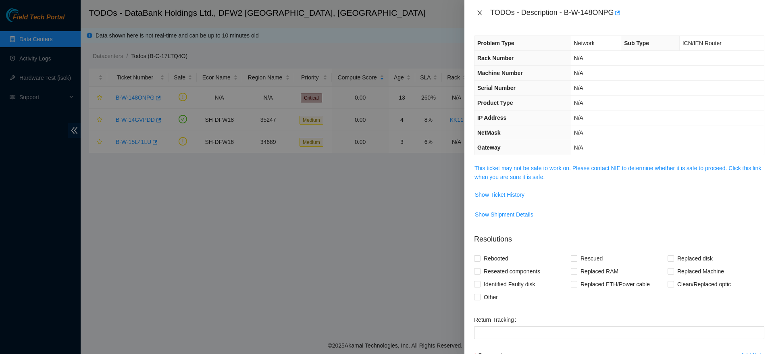
click at [482, 12] on icon "close" at bounding box center [479, 13] width 6 height 6
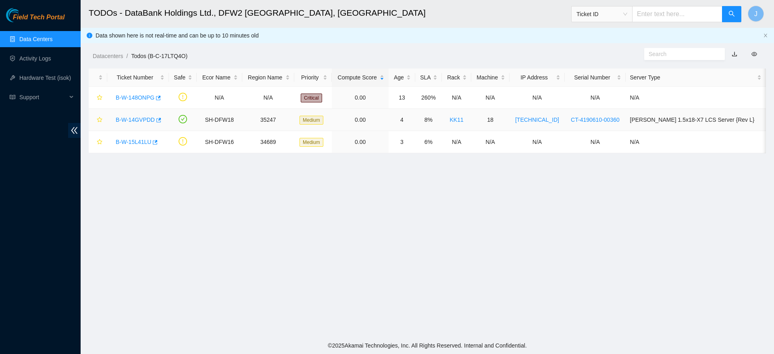
click at [128, 121] on link "B-W-14GVPDD" at bounding box center [135, 119] width 39 height 6
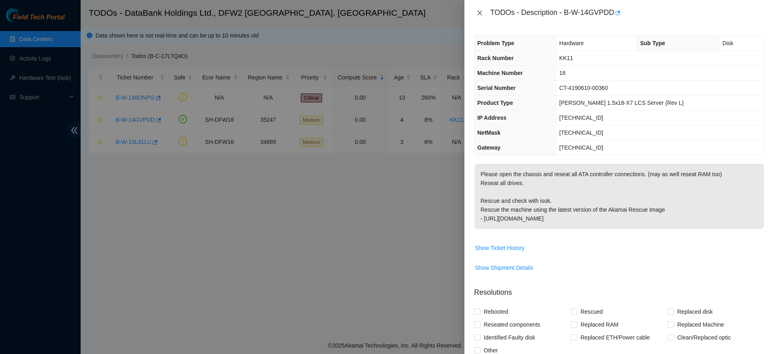
click at [484, 11] on button "Close" at bounding box center [479, 13] width 11 height 8
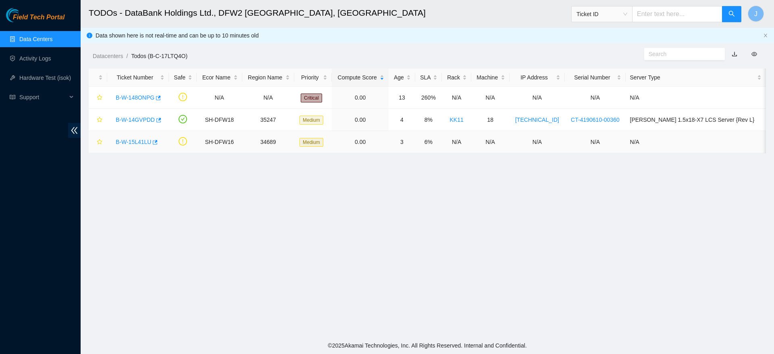
click at [135, 142] on link "B-W-15L41LU" at bounding box center [133, 142] width 35 height 6
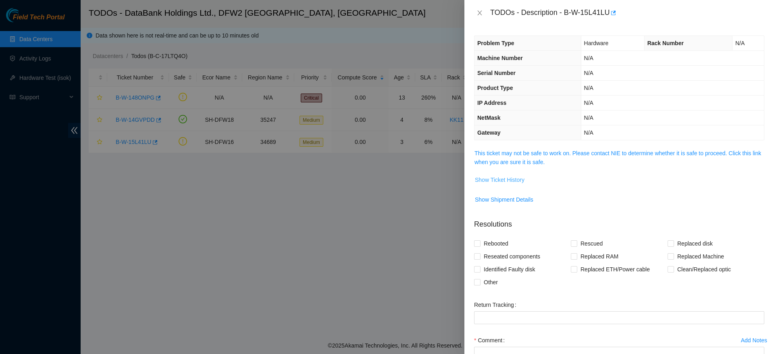
click at [501, 180] on span "Show Ticket History" at bounding box center [500, 179] width 50 height 9
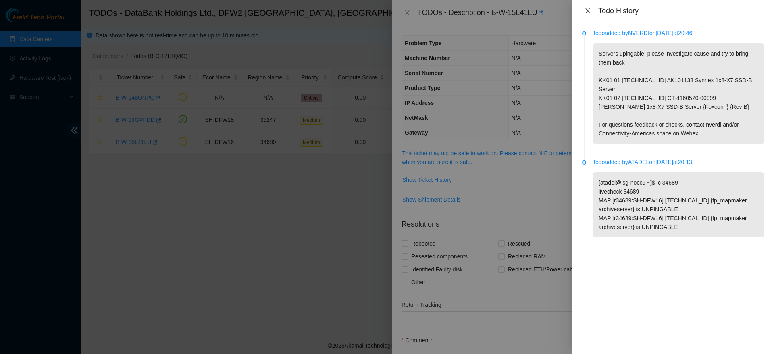
click at [590, 12] on icon "close" at bounding box center [587, 11] width 6 height 6
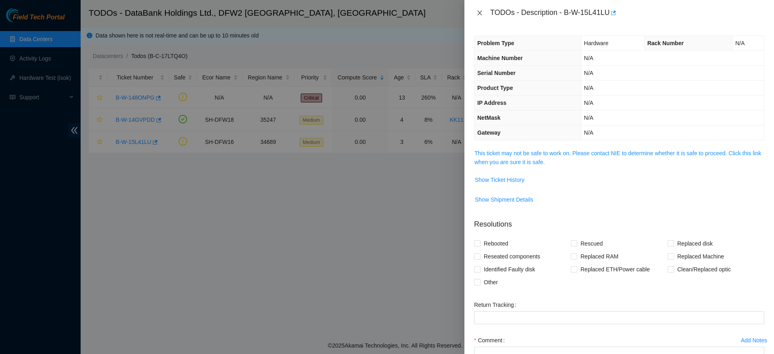
click at [478, 16] on icon "close" at bounding box center [479, 13] width 6 height 6
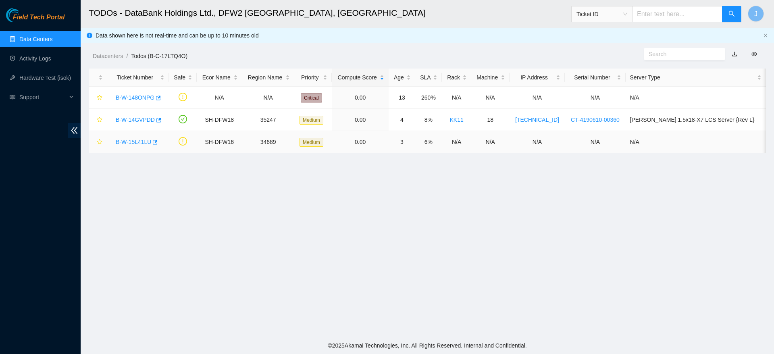
click at [137, 142] on link "B-W-15L41LU" at bounding box center [133, 142] width 35 height 6
click at [132, 97] on link "B-W-148ONPG" at bounding box center [135, 97] width 39 height 6
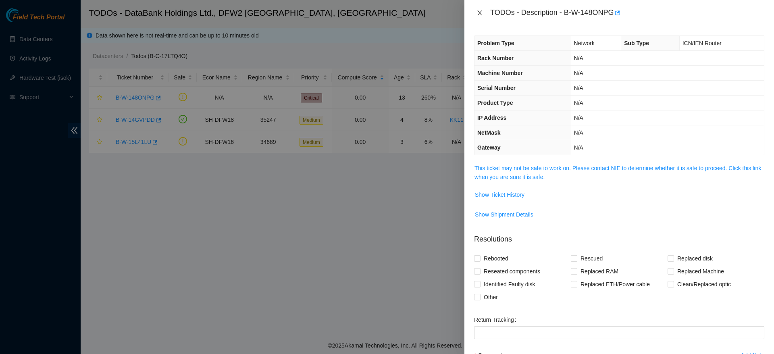
click at [478, 12] on icon "close" at bounding box center [479, 13] width 6 height 6
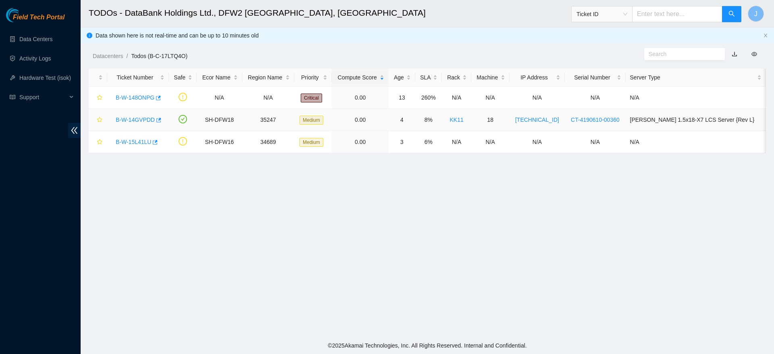
click at [139, 123] on link "B-W-14GVPDD" at bounding box center [135, 119] width 39 height 6
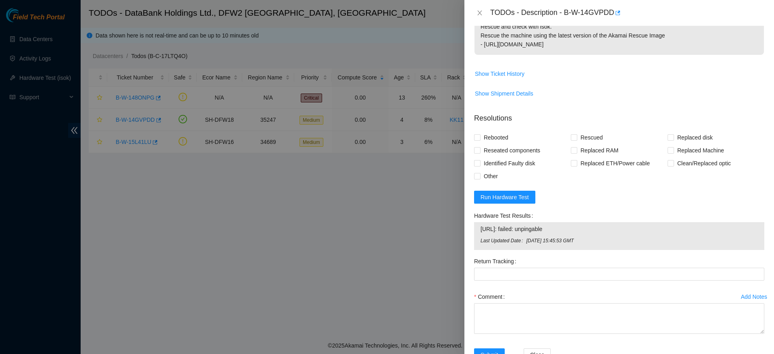
scroll to position [201, 0]
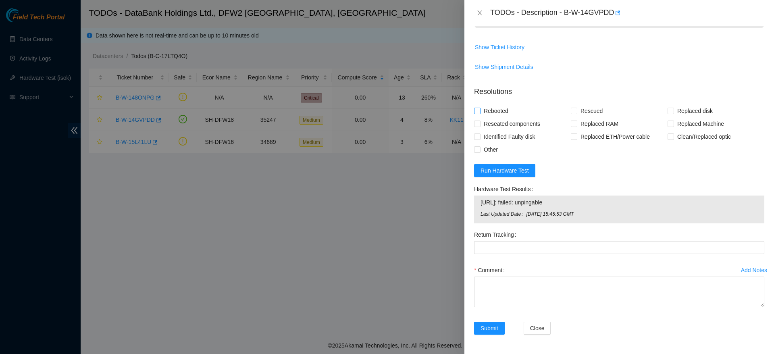
click at [484, 113] on span "Rebooted" at bounding box center [495, 110] width 31 height 13
click at [480, 113] on input "Rebooted" at bounding box center [477, 111] width 6 height 6
checkbox input "true"
click at [586, 108] on span "Rescued" at bounding box center [591, 110] width 29 height 13
click at [576, 108] on input "Rescued" at bounding box center [574, 111] width 6 height 6
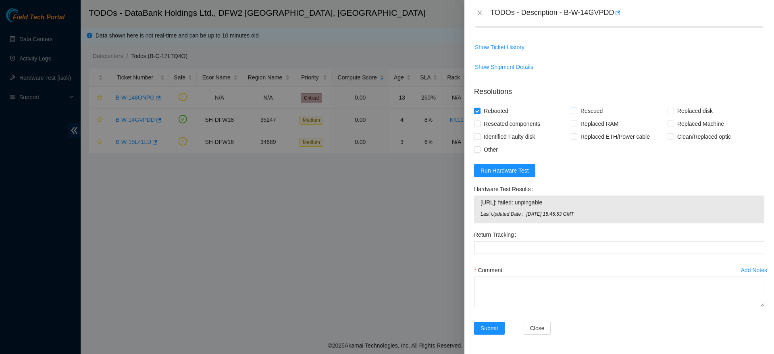
checkbox input "true"
click at [527, 286] on textarea "Comment" at bounding box center [619, 291] width 290 height 31
click at [520, 127] on span "Reseated components" at bounding box center [511, 123] width 63 height 13
click at [480, 126] on input "Reseated components" at bounding box center [477, 123] width 6 height 6
checkbox input "true"
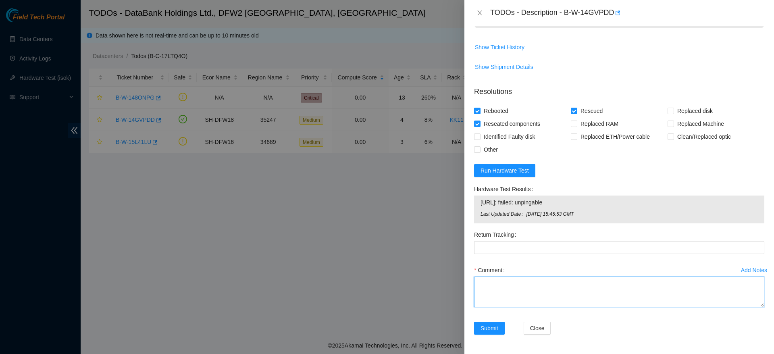
click at [551, 297] on textarea "Comment" at bounding box center [619, 291] width 290 height 31
click at [480, 284] on textarea "resat cmos battery, ram, swapped and shuffled disks, power drain 10 min," at bounding box center [619, 291] width 290 height 31
click at [590, 285] on textarea "opened chassis and resat cmos battery, ram, swapped and shuffled disks, power d…" at bounding box center [619, 291] width 290 height 31
click at [631, 299] on textarea "opened chassis and resat cmos battery, ram, SATA connections, swapped and shuff…" at bounding box center [619, 291] width 290 height 31
click at [644, 285] on textarea "opened chassis and resat cmos battery, ram, SATA connections, swapped and shuff…" at bounding box center [619, 291] width 290 height 31
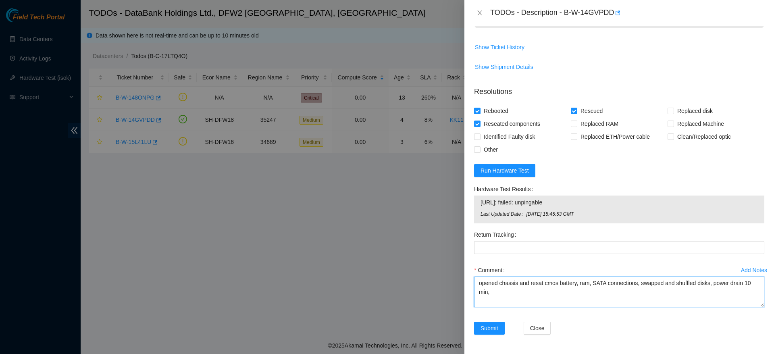
click at [644, 291] on textarea "opened chassis and resat cmos battery, ram, SATA connections, swapped and shuff…" at bounding box center [619, 291] width 290 height 31
type textarea "opened chassis and resat cmos battery, ram, SATA connections, swapped and shuff…"
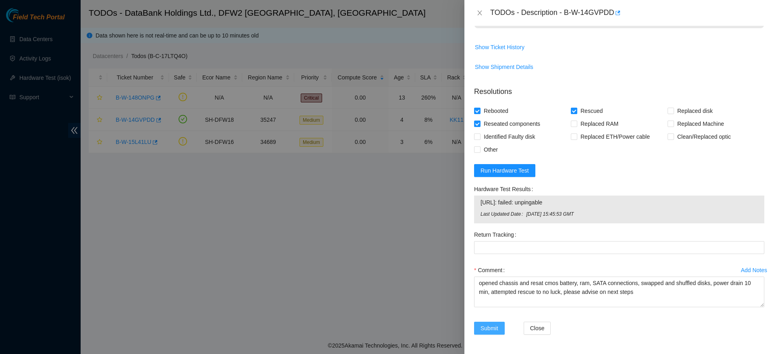
click at [498, 329] on button "Submit" at bounding box center [489, 328] width 31 height 13
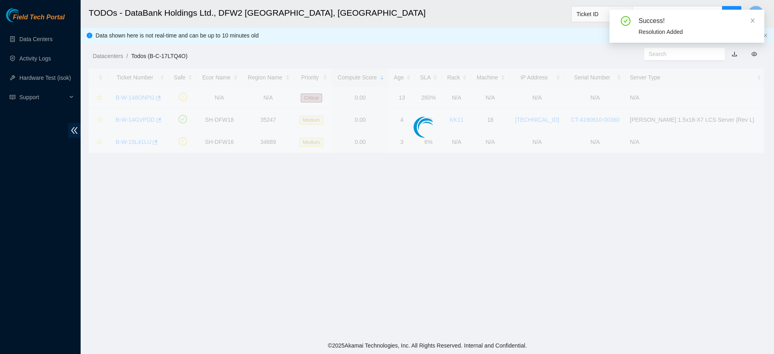
scroll to position [95, 0]
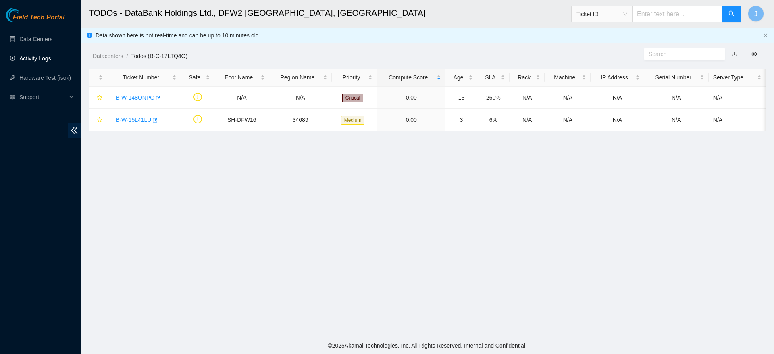
click at [42, 62] on link "Activity Logs" at bounding box center [35, 58] width 32 height 6
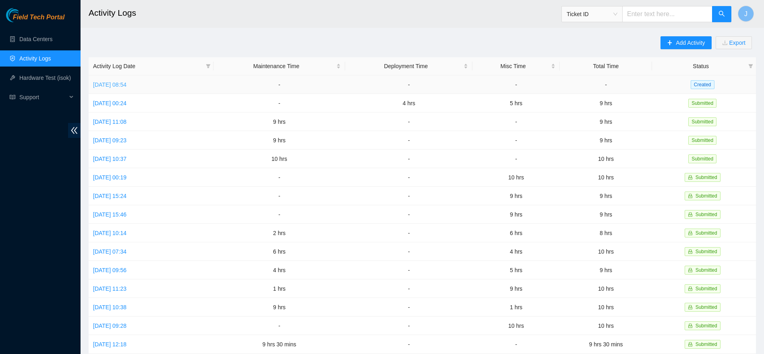
click at [127, 84] on link "Mon, 08 Sep 2025 08:54" at bounding box center [109, 84] width 33 height 6
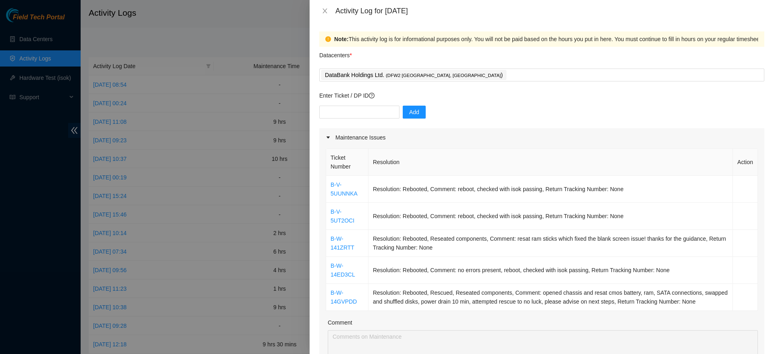
click at [255, 224] on div at bounding box center [387, 177] width 774 height 354
click at [319, 9] on button "Close" at bounding box center [324, 11] width 11 height 8
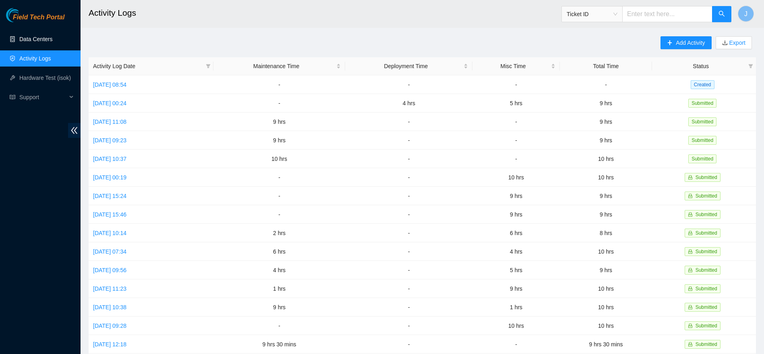
click at [45, 36] on link "Data Centers" at bounding box center [35, 39] width 33 height 6
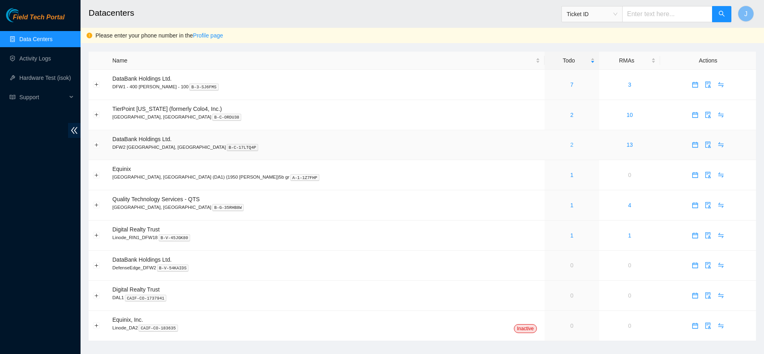
click at [571, 146] on link "2" at bounding box center [572, 144] width 3 height 6
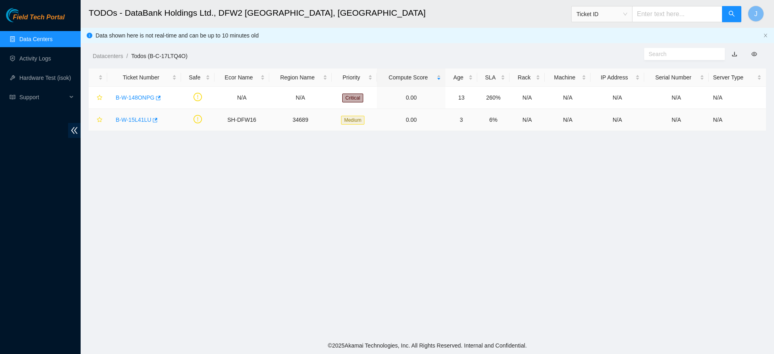
click at [143, 118] on link "B-W-15L41LU" at bounding box center [133, 119] width 35 height 6
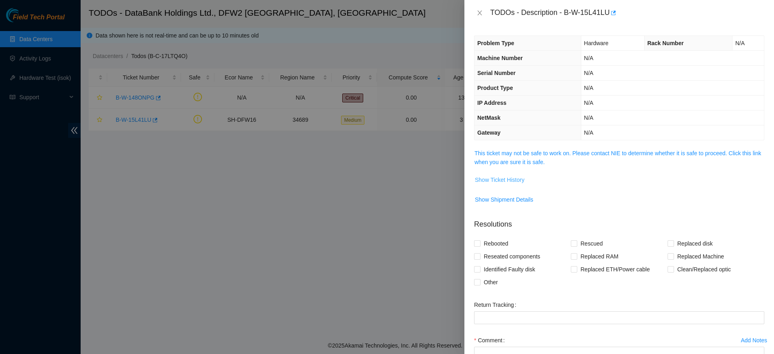
click at [496, 179] on span "Show Ticket History" at bounding box center [500, 179] width 50 height 9
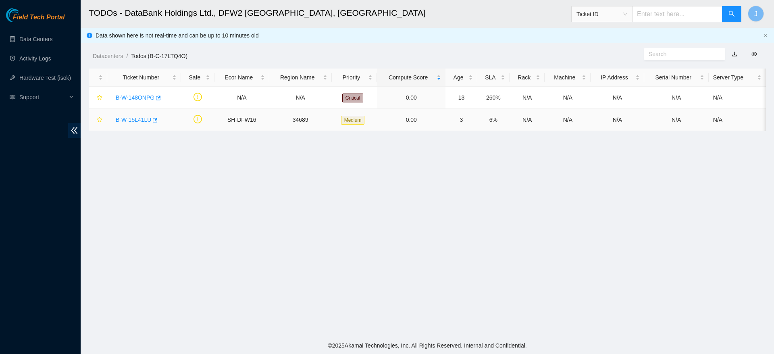
click at [141, 122] on link "B-W-15L41LU" at bounding box center [133, 119] width 35 height 6
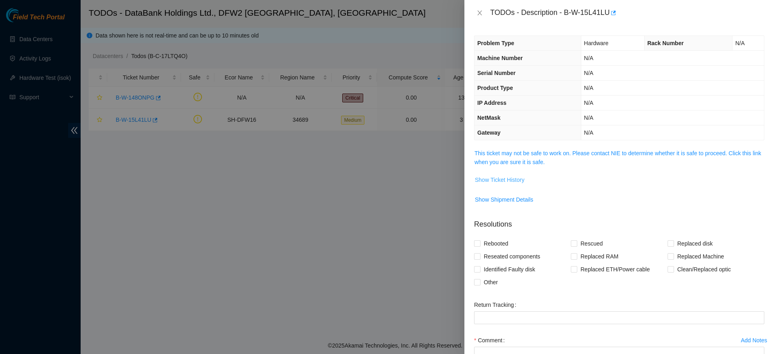
click at [500, 176] on span "Show Ticket History" at bounding box center [500, 179] width 50 height 9
